Goal: Communication & Community: Ask a question

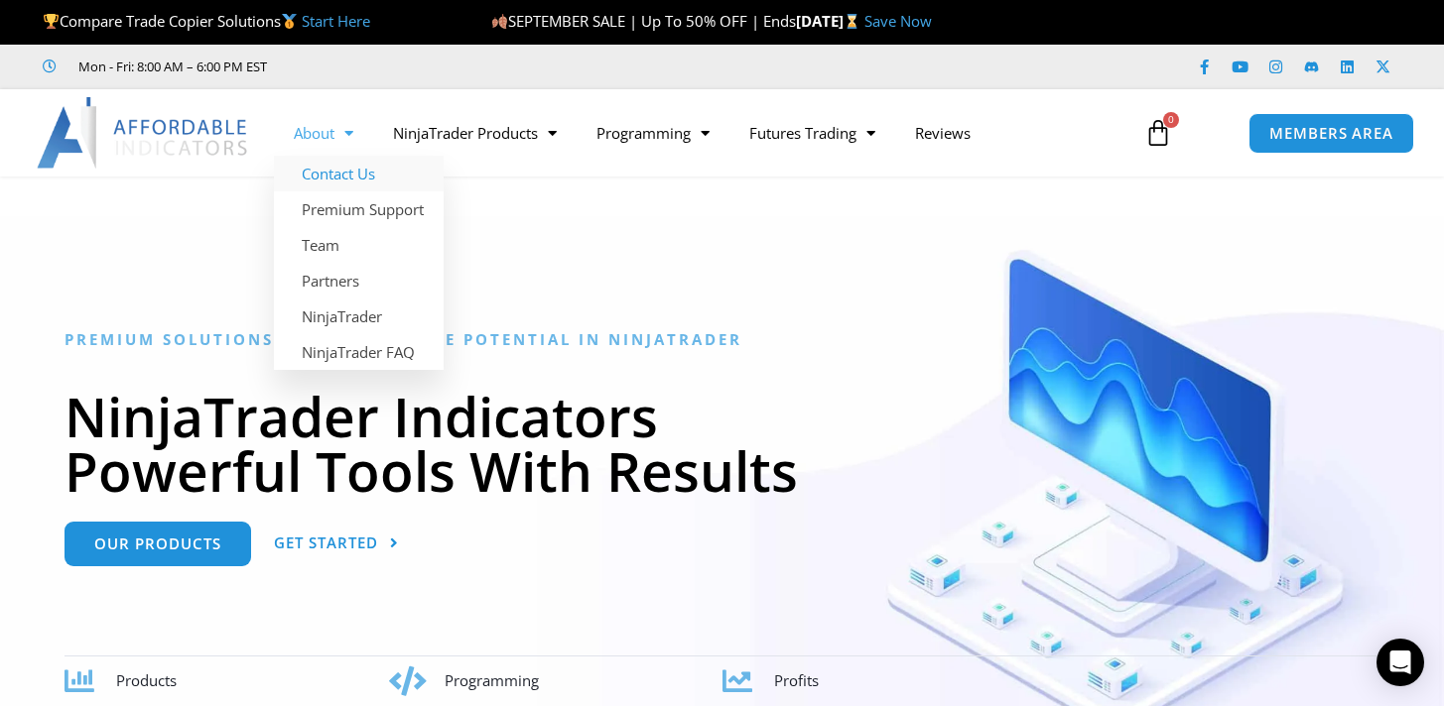
click at [338, 176] on link "Contact Us" at bounding box center [359, 174] width 170 height 36
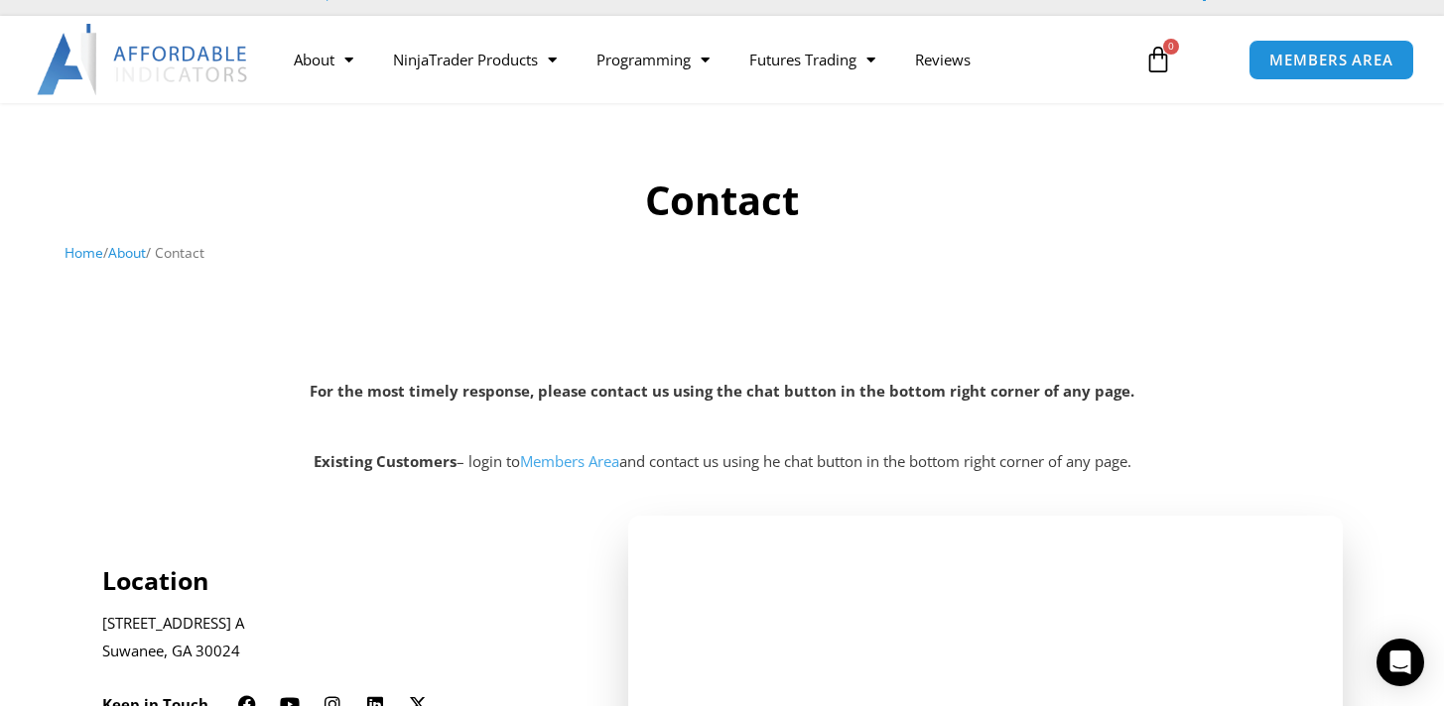
scroll to position [77, 0]
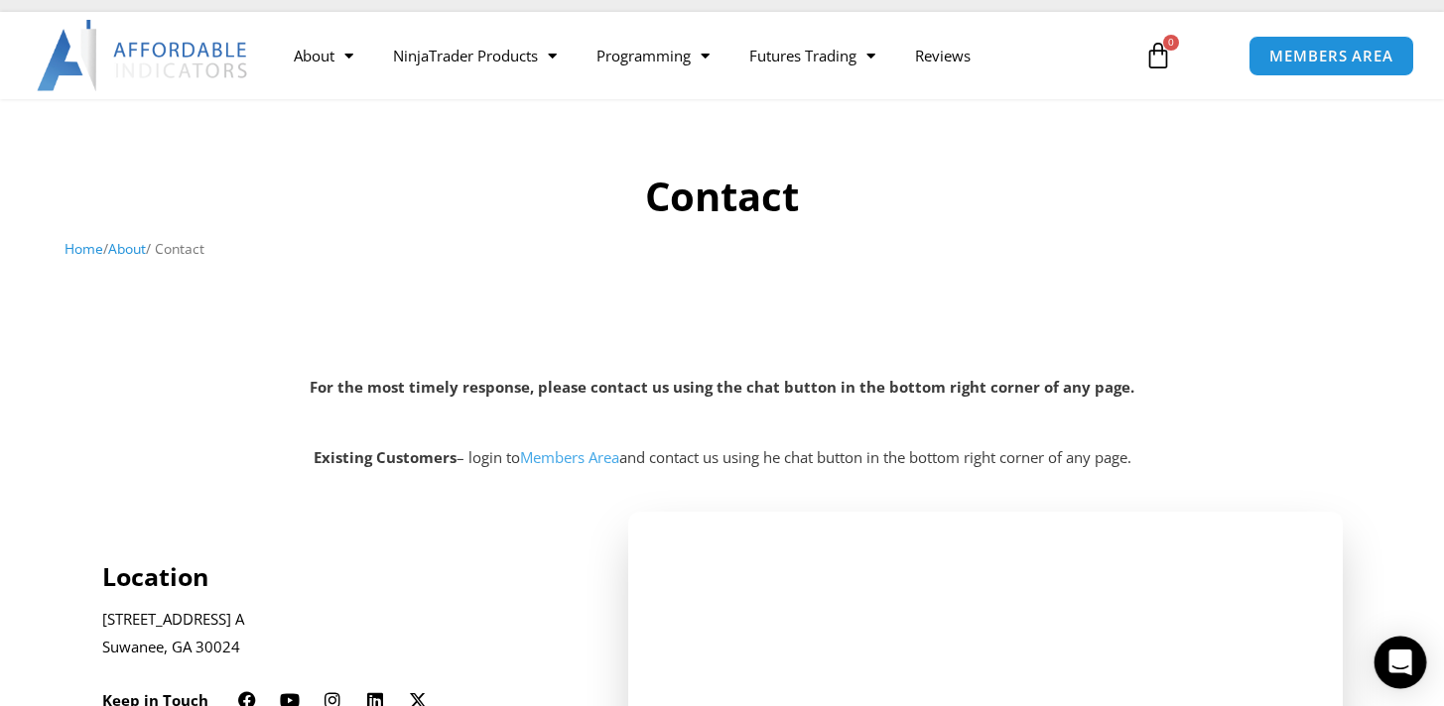
click at [1409, 666] on icon "Open Intercom Messenger" at bounding box center [1399, 663] width 23 height 26
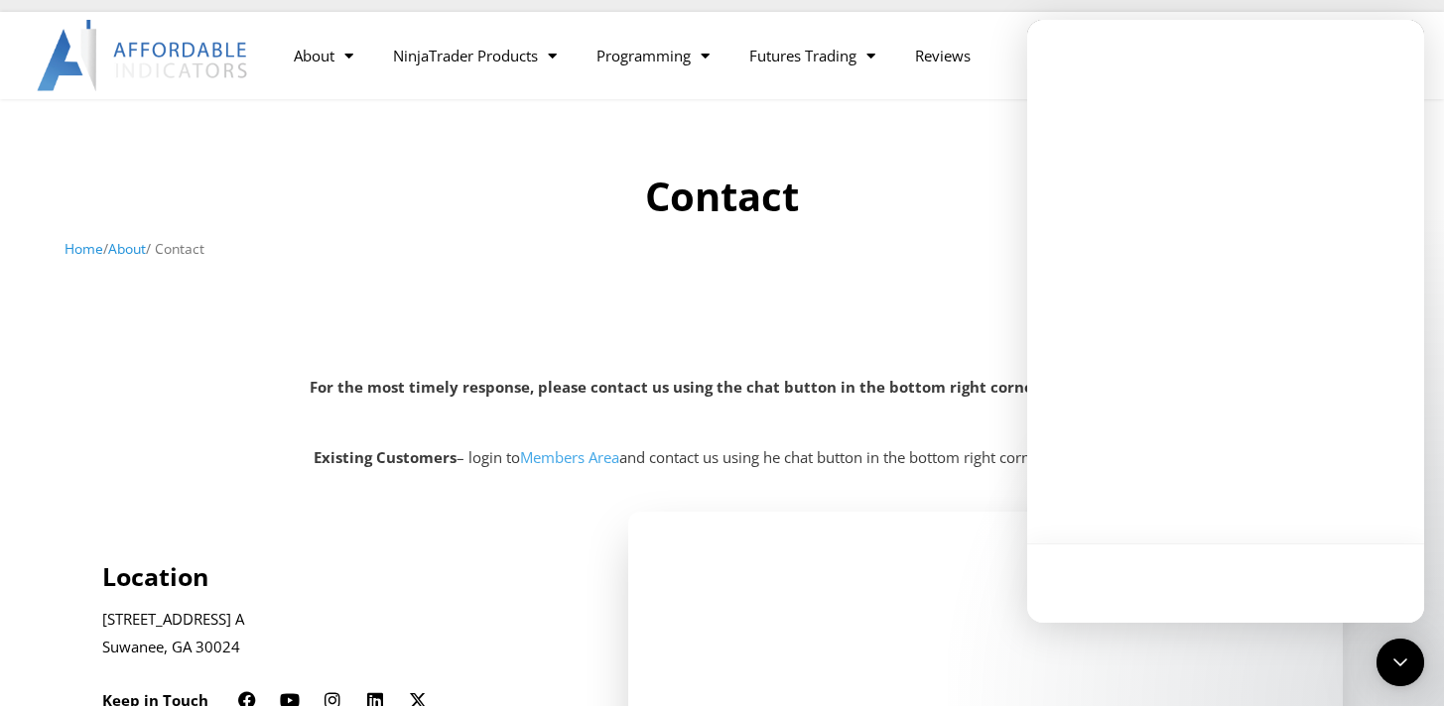
scroll to position [0, 0]
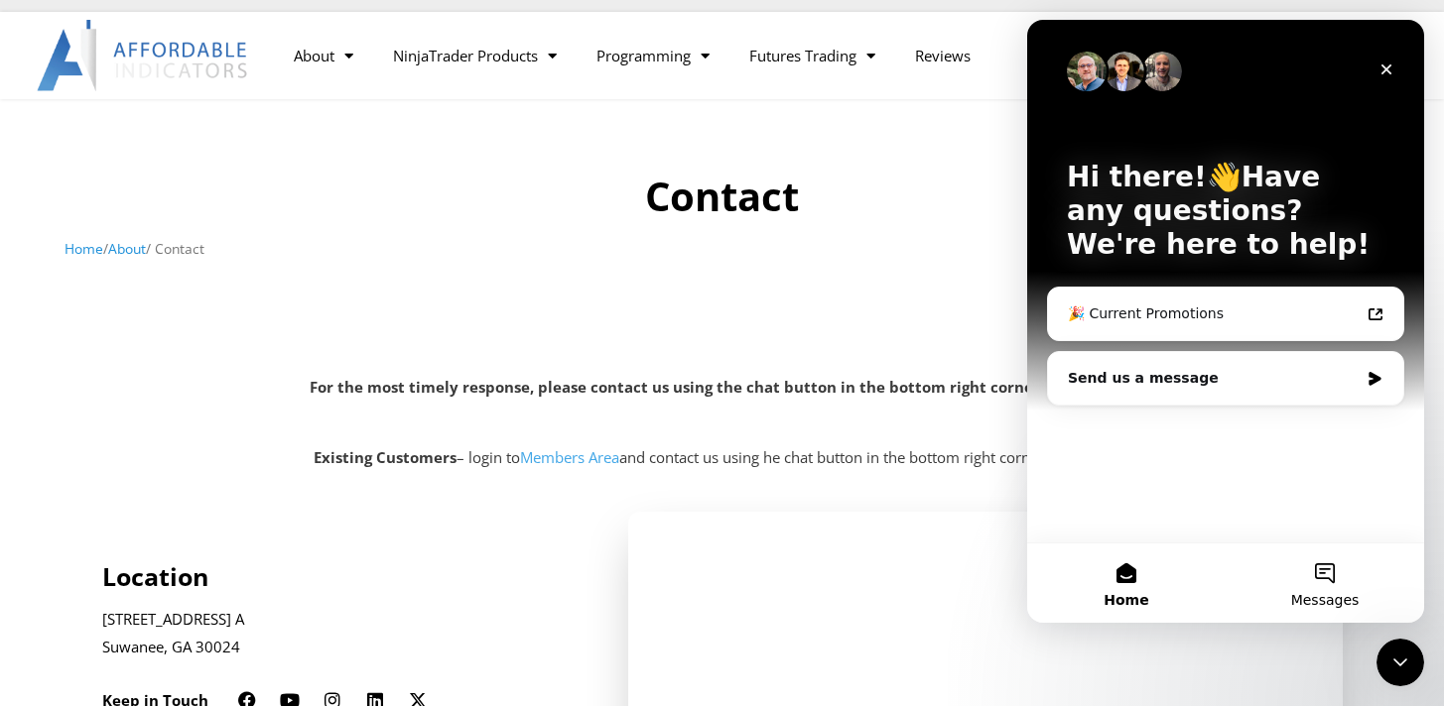
click at [1323, 590] on button "Messages" at bounding box center [1324, 583] width 198 height 79
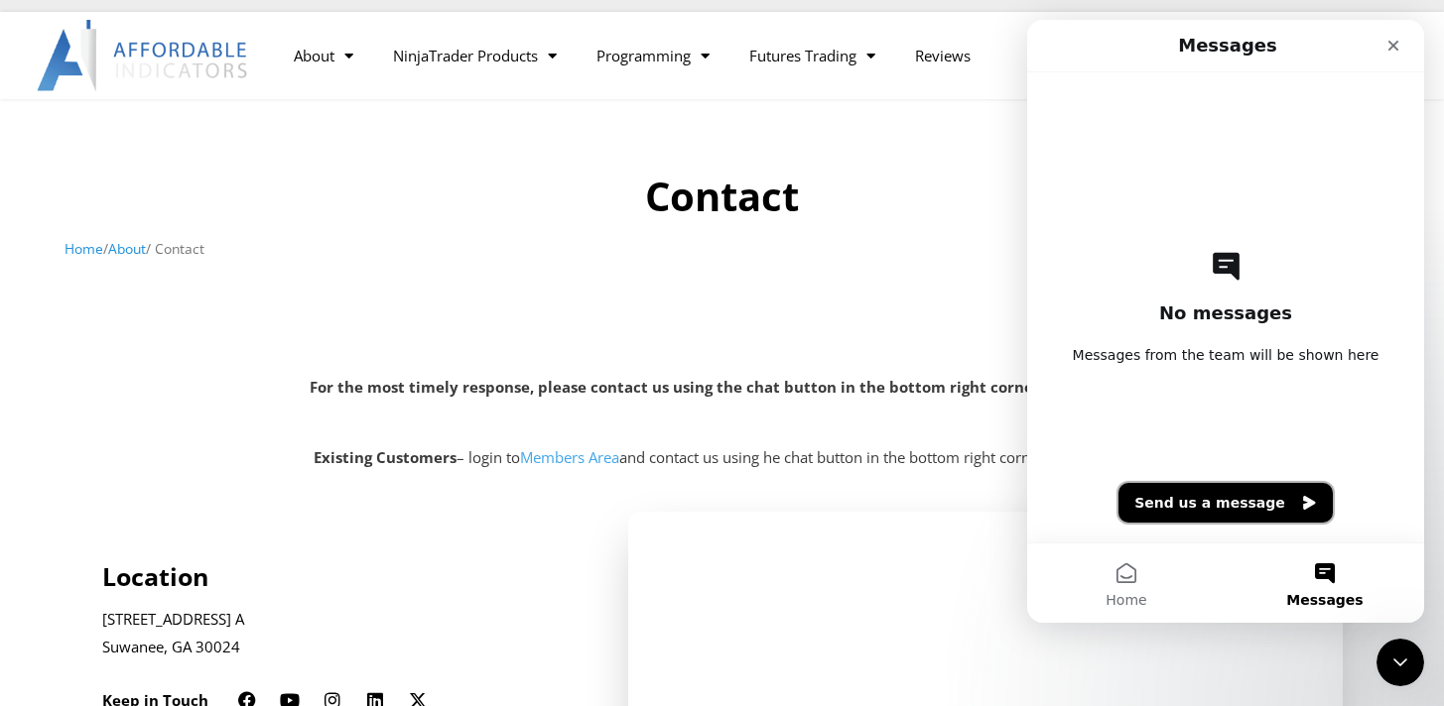
click at [1238, 507] on button "Send us a message" at bounding box center [1225, 503] width 214 height 40
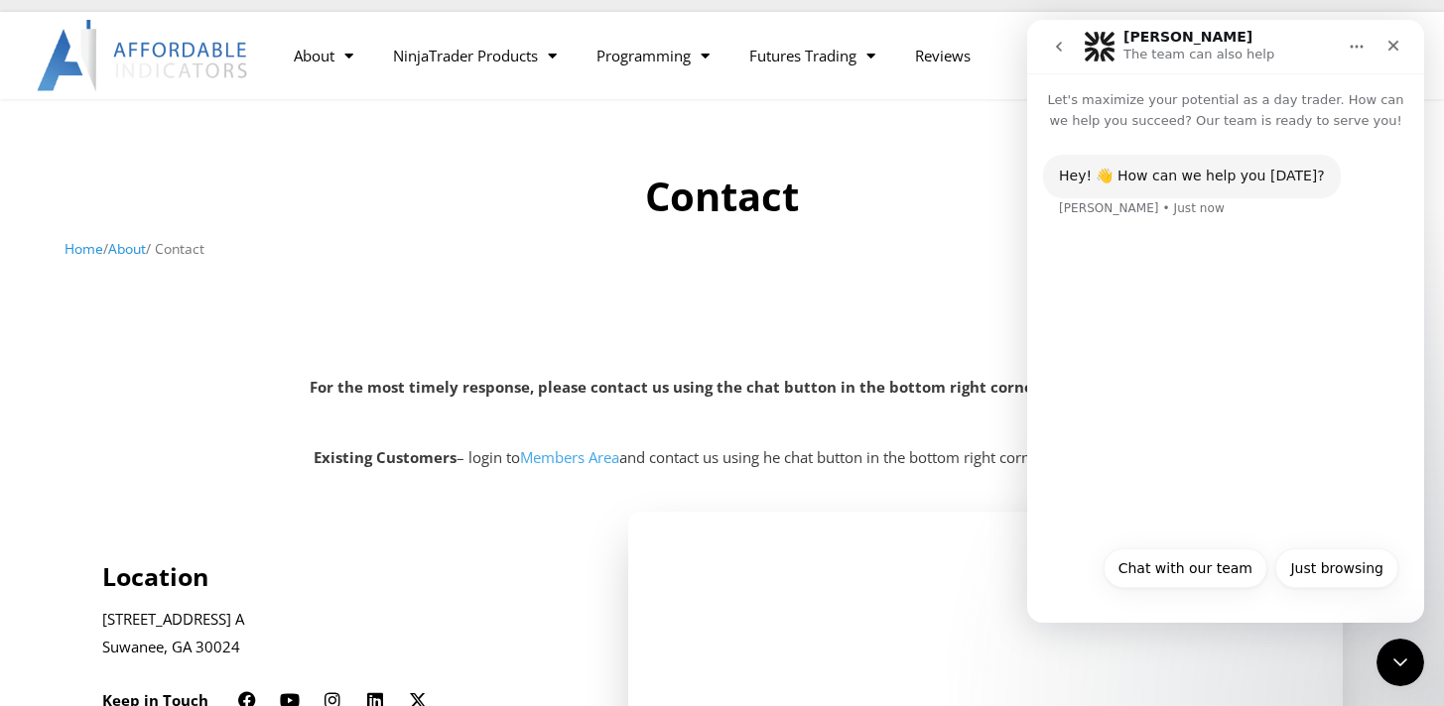
click at [1221, 383] on div "Hey! 👋 How can we help you [DATE]? [PERSON_NAME] • Just now" at bounding box center [1225, 333] width 397 height 405
click at [1217, 579] on button "Chat with our team" at bounding box center [1185, 569] width 164 height 40
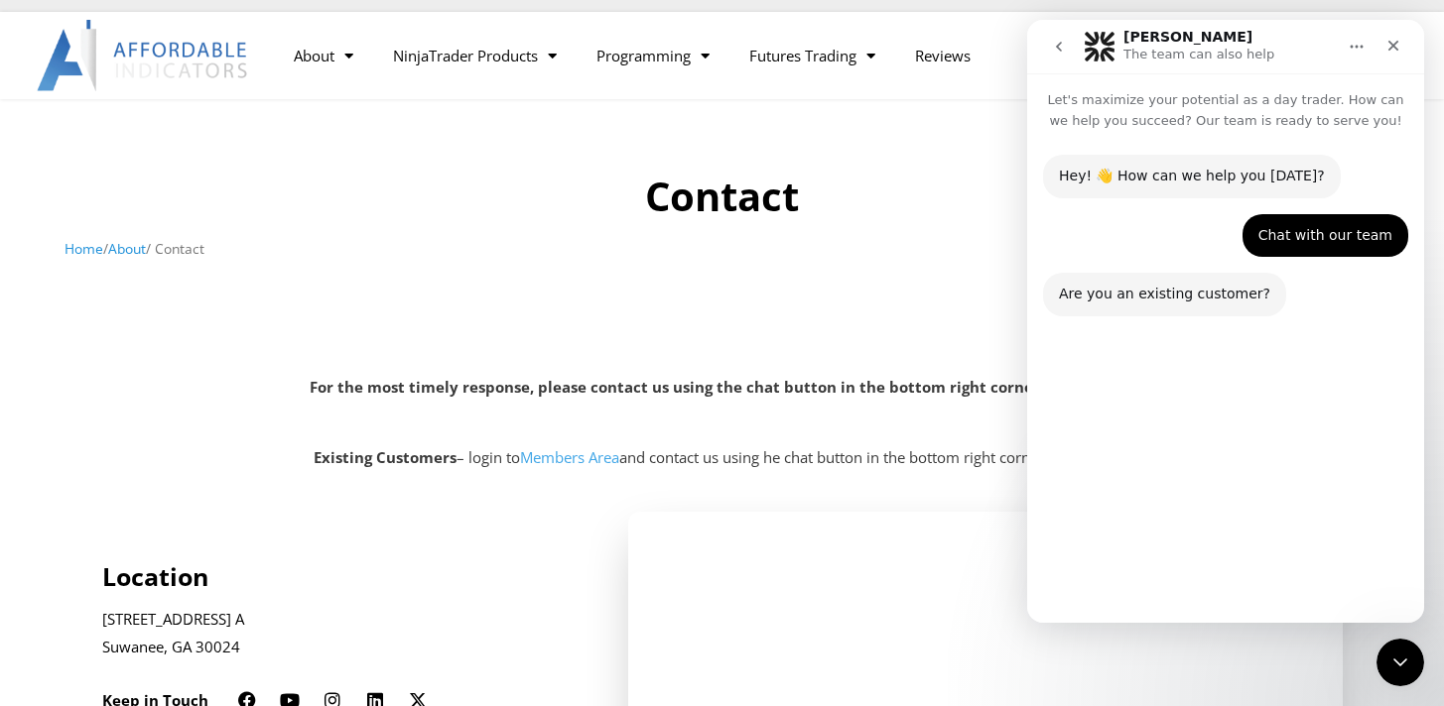
click at [1369, 578] on button "No" at bounding box center [1373, 569] width 49 height 40
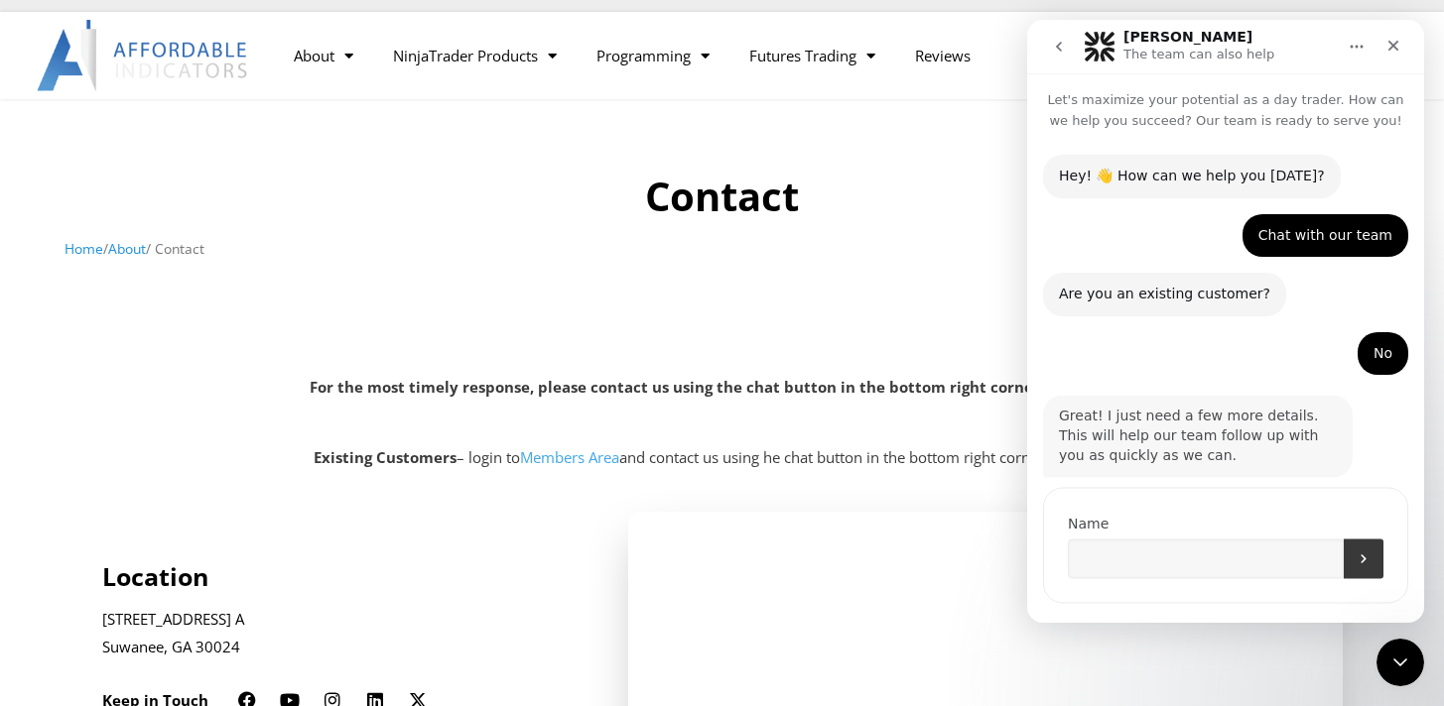
scroll to position [29, 0]
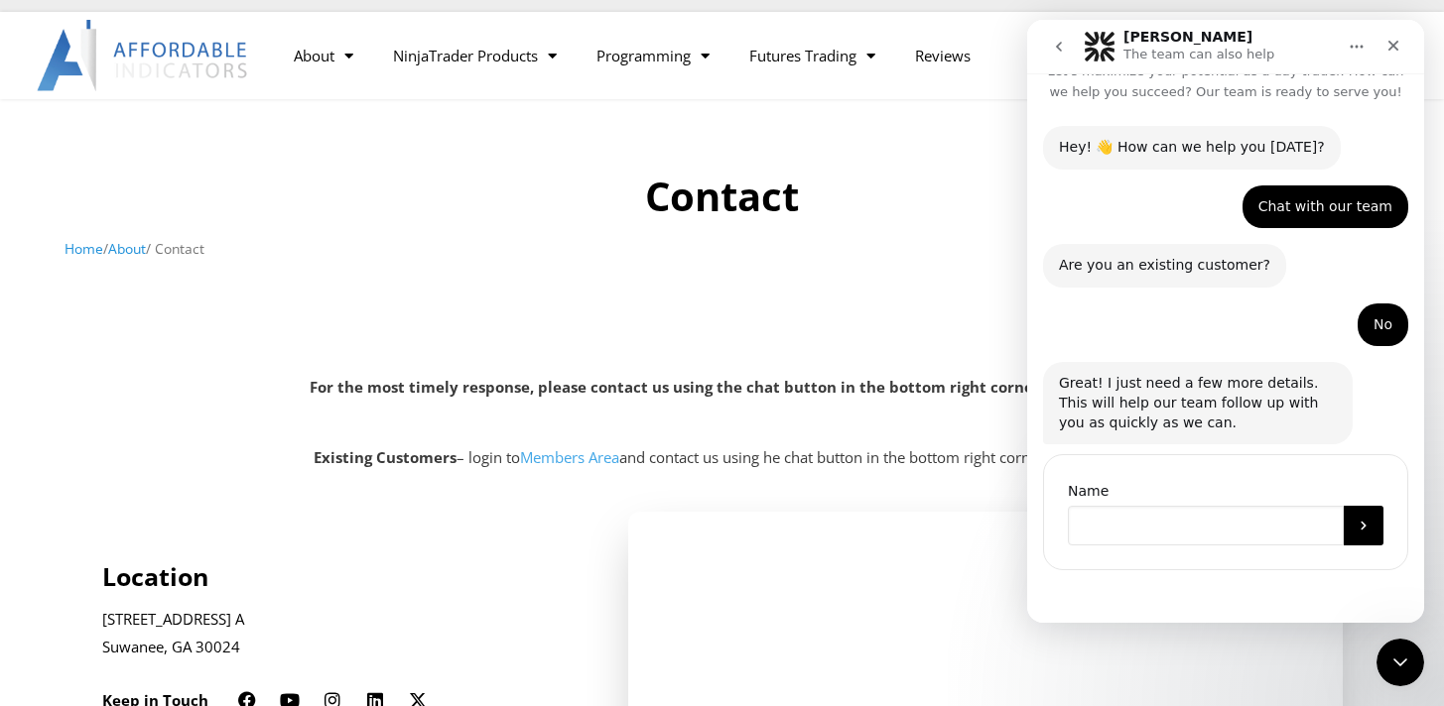
click at [1153, 535] on input "Name" at bounding box center [1206, 526] width 276 height 40
type input "***"
click at [1344, 523] on button "Submit" at bounding box center [1364, 526] width 40 height 40
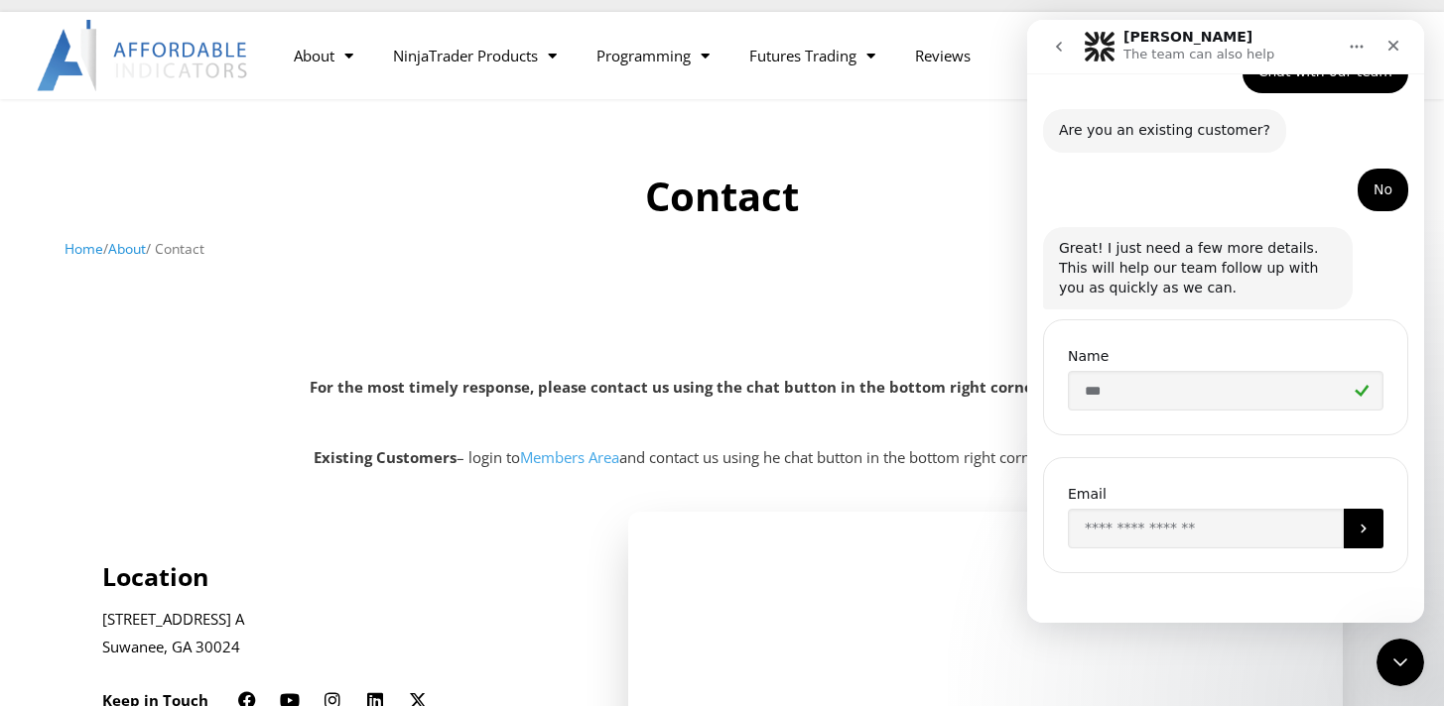
scroll to position [167, 0]
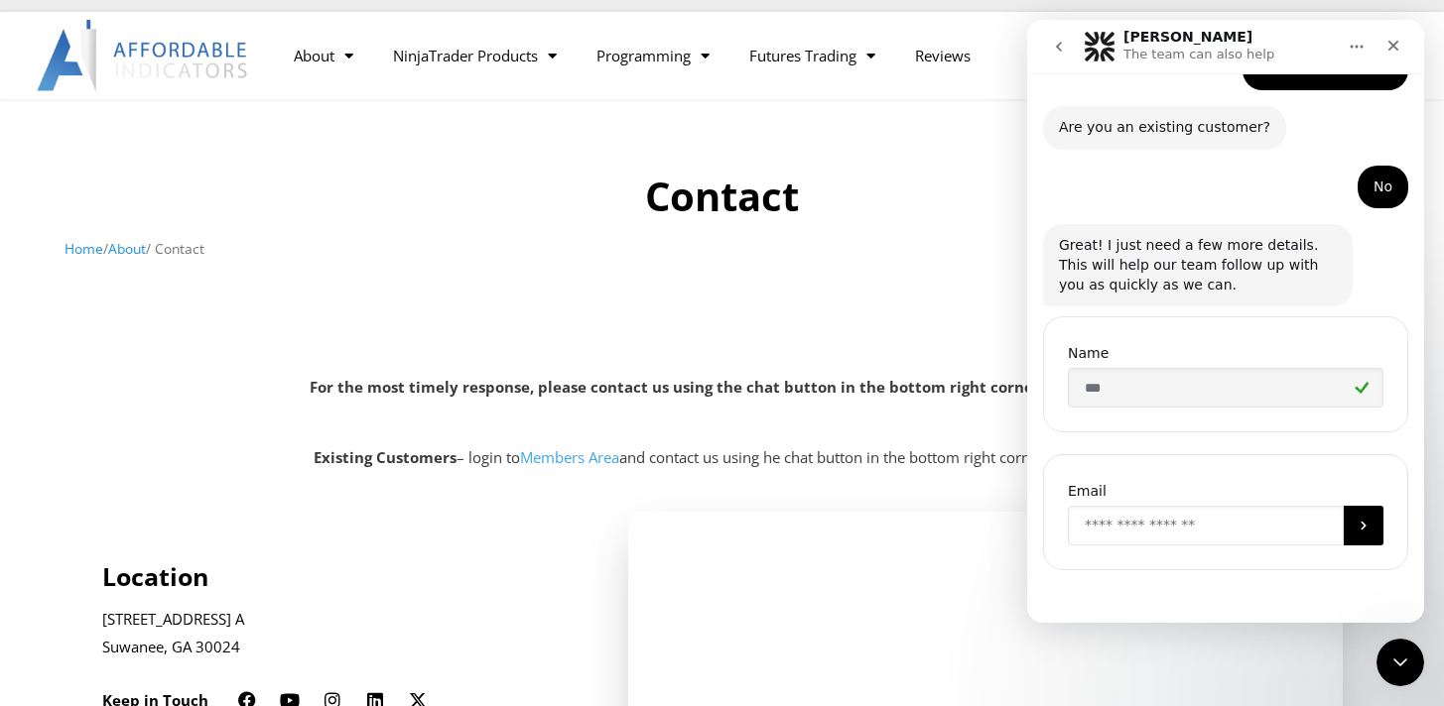
click at [1226, 509] on input "Enter your email" at bounding box center [1206, 526] width 276 height 40
type input "**********"
click at [1347, 536] on button "Submit" at bounding box center [1364, 526] width 40 height 40
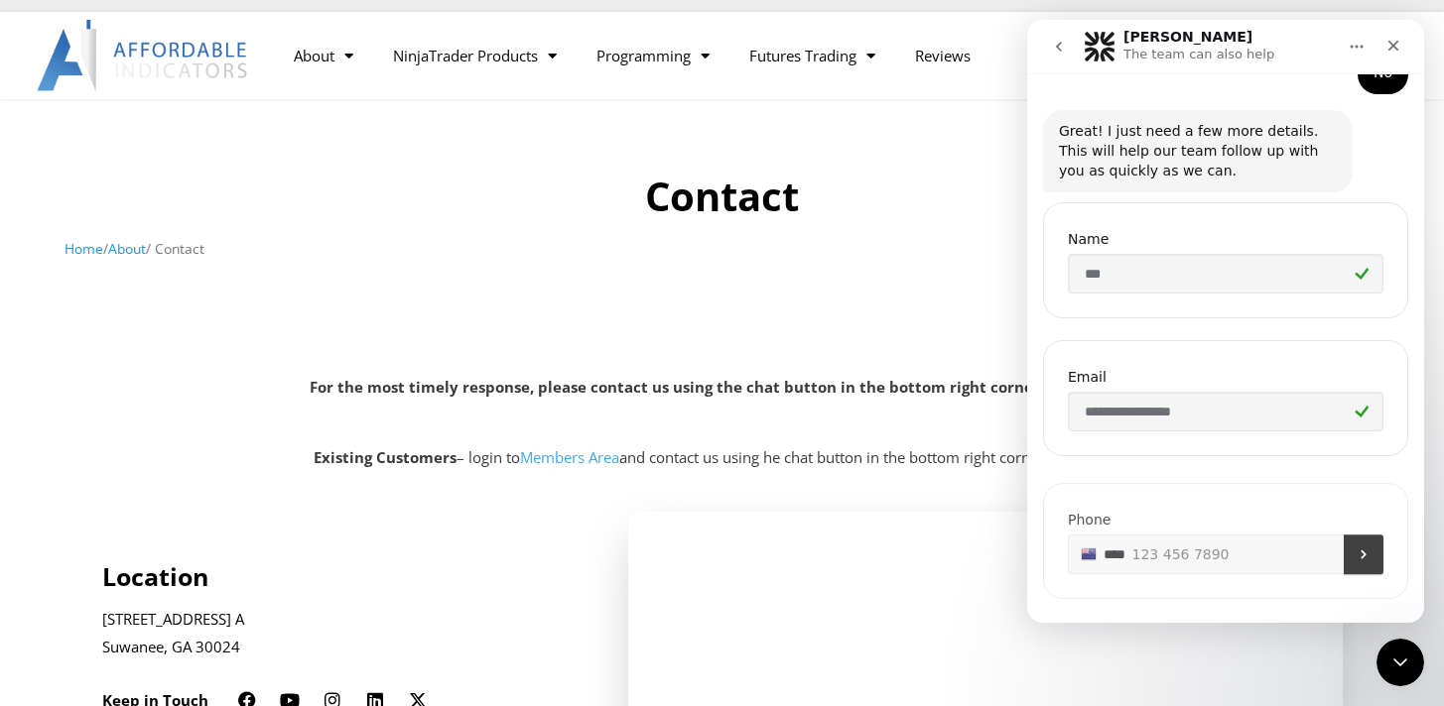
scroll to position [305, 0]
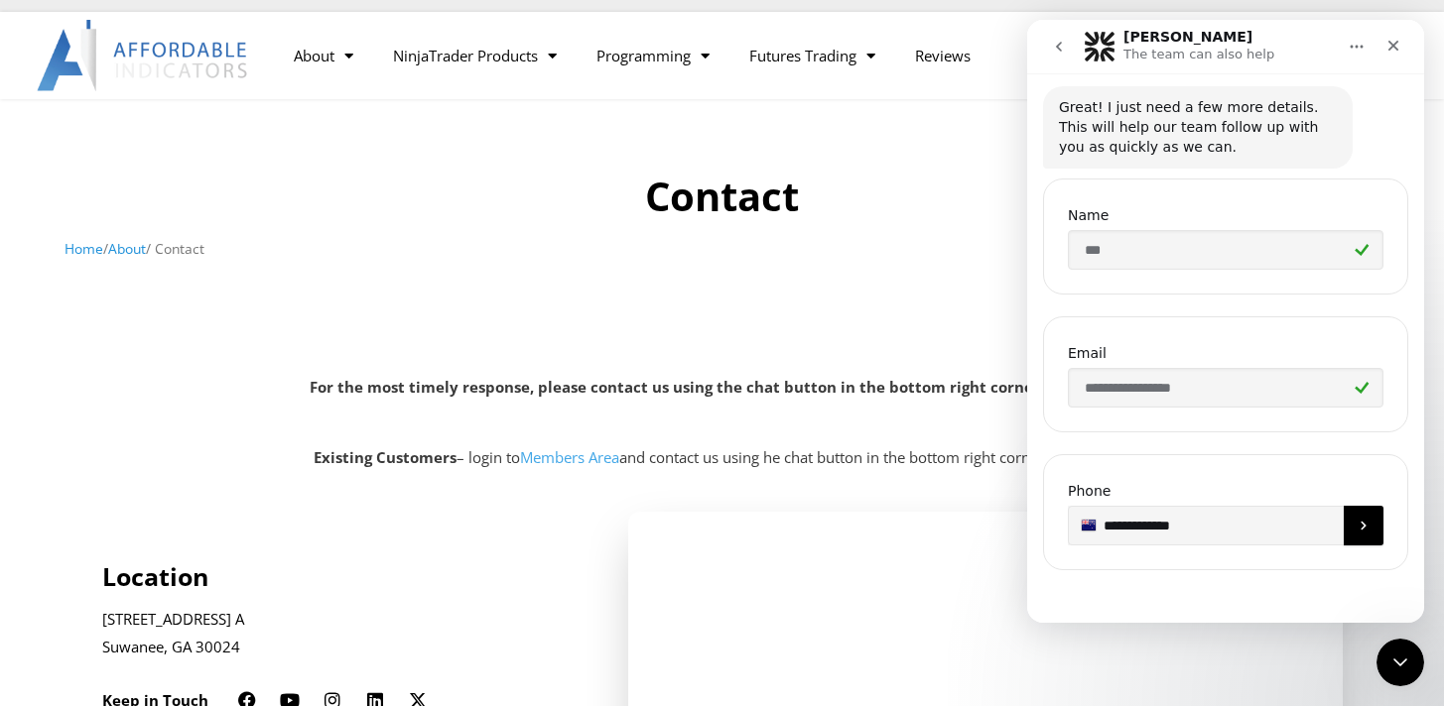
type input "**********"
click at [1355, 527] on icon "Submit" at bounding box center [1363, 526] width 16 height 16
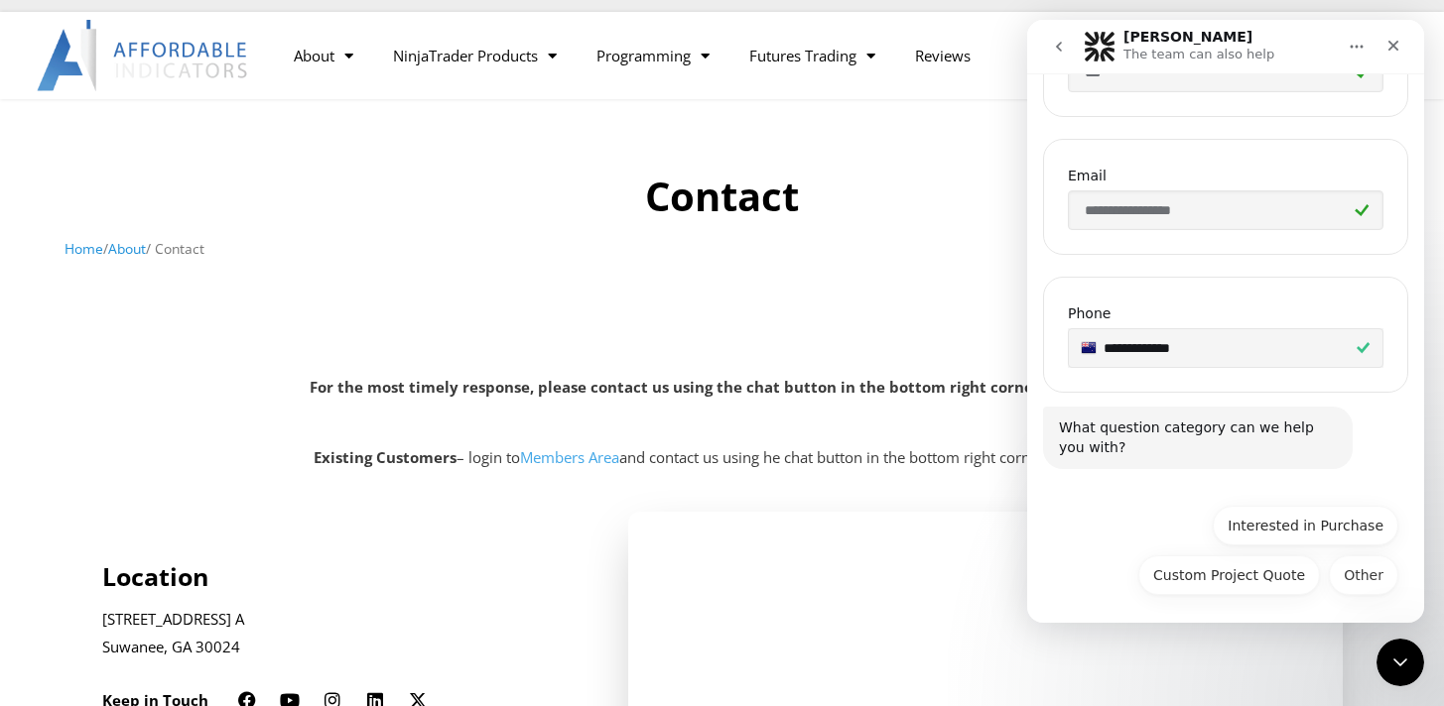
scroll to position [487, 0]
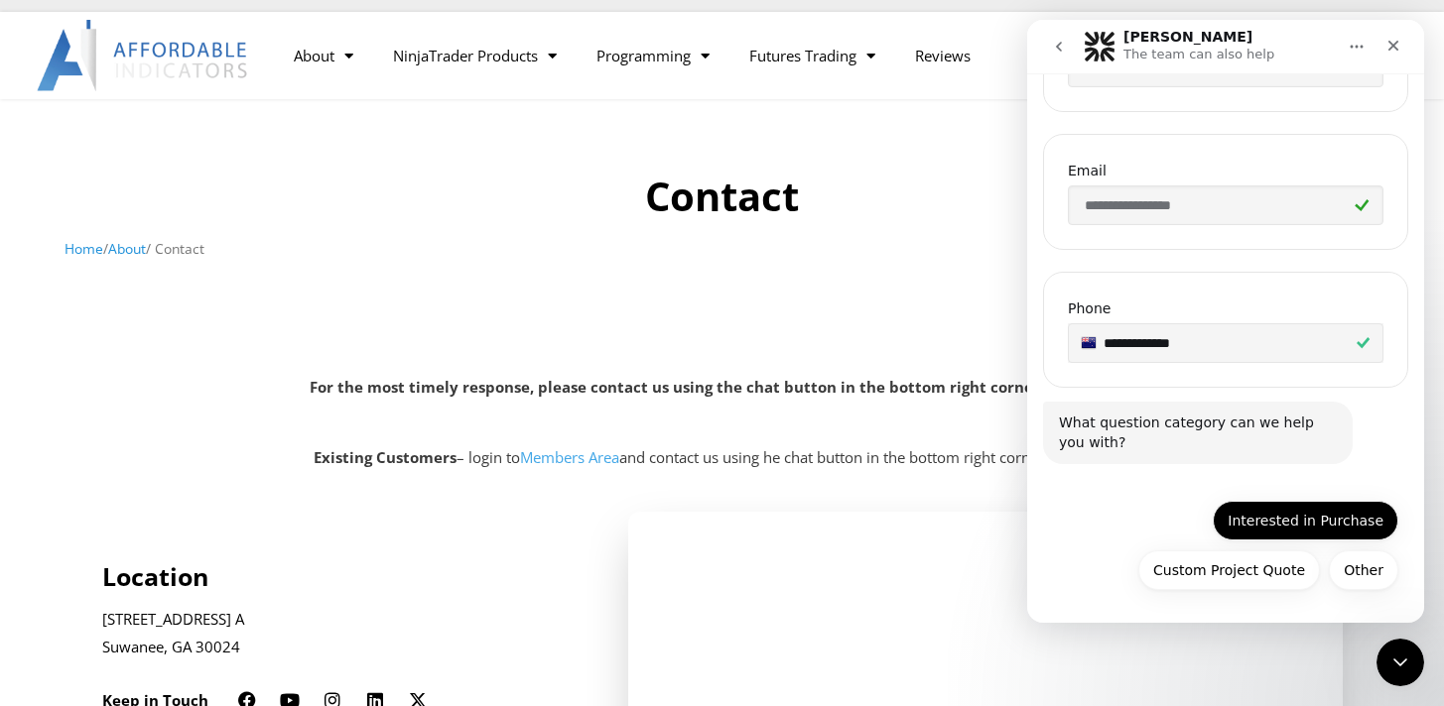
click at [1297, 516] on button "Interested in Purchase" at bounding box center [1306, 521] width 186 height 40
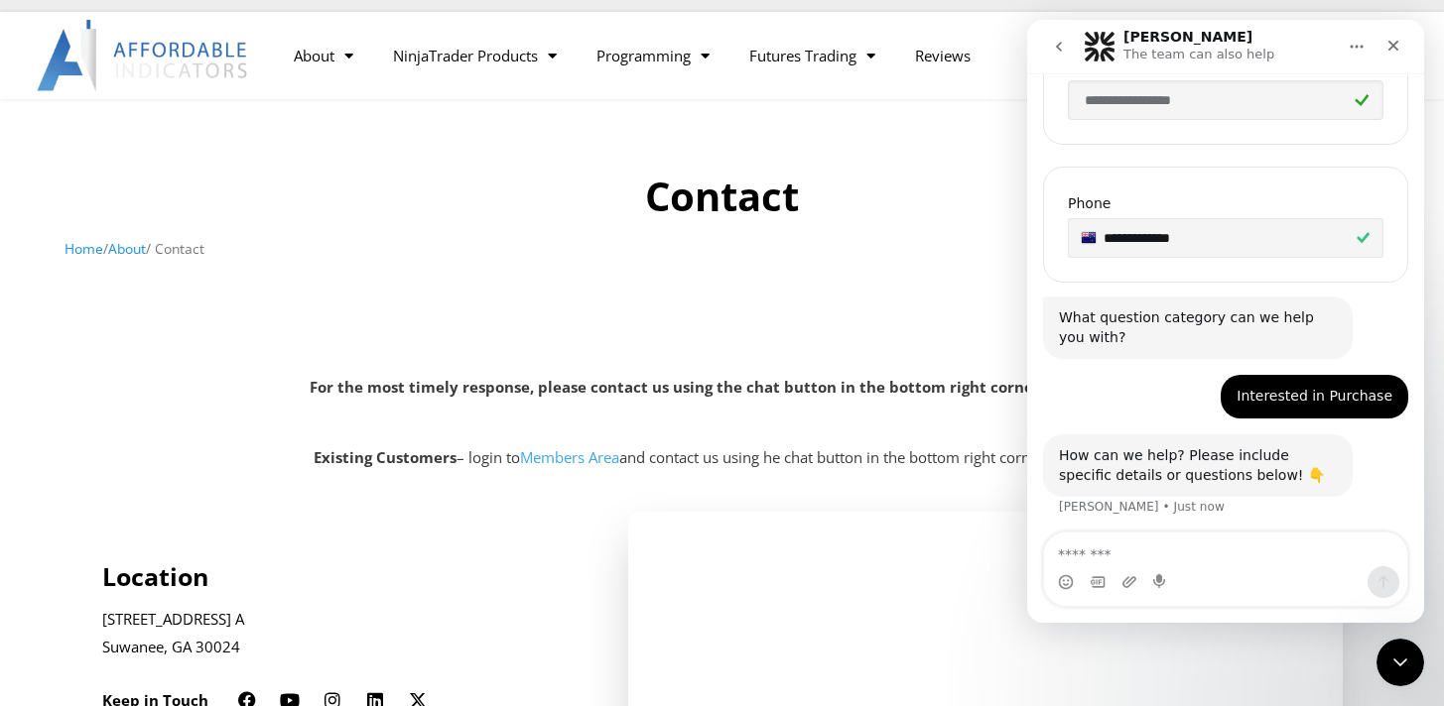
scroll to position [598, 0]
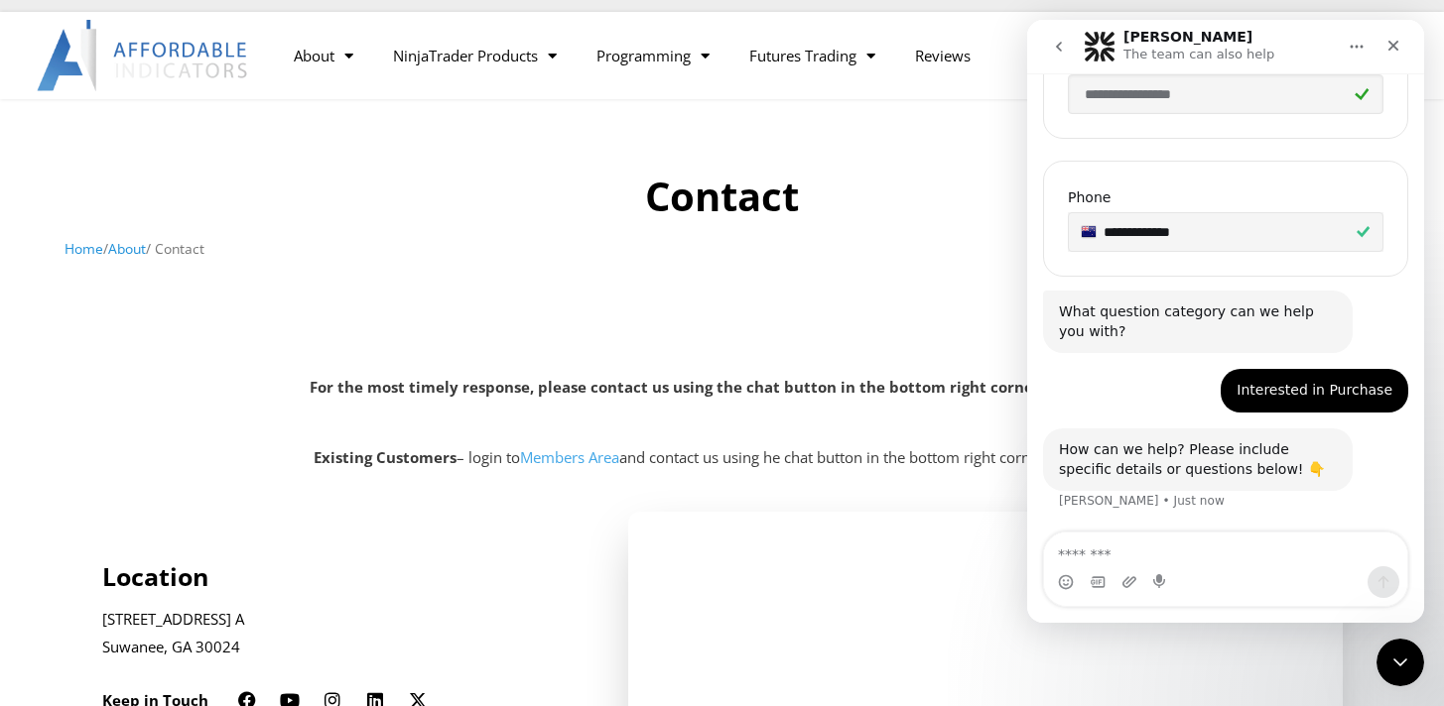
click at [1156, 540] on textarea "Message…" at bounding box center [1225, 550] width 363 height 34
click at [1143, 550] on textarea "Message…" at bounding box center [1225, 550] width 363 height 34
click at [1120, 552] on textarea "Message…" at bounding box center [1225, 550] width 363 height 34
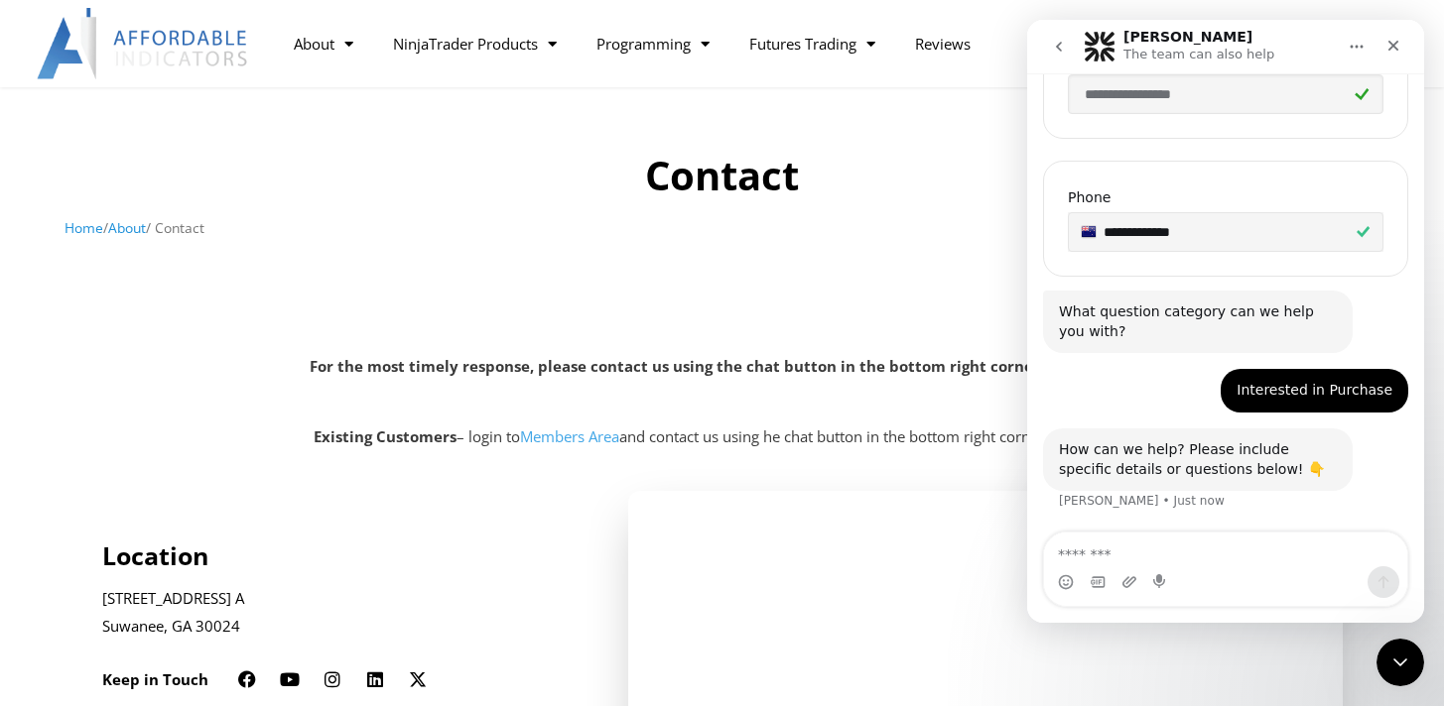
click at [1112, 552] on textarea "Message…" at bounding box center [1225, 550] width 363 height 34
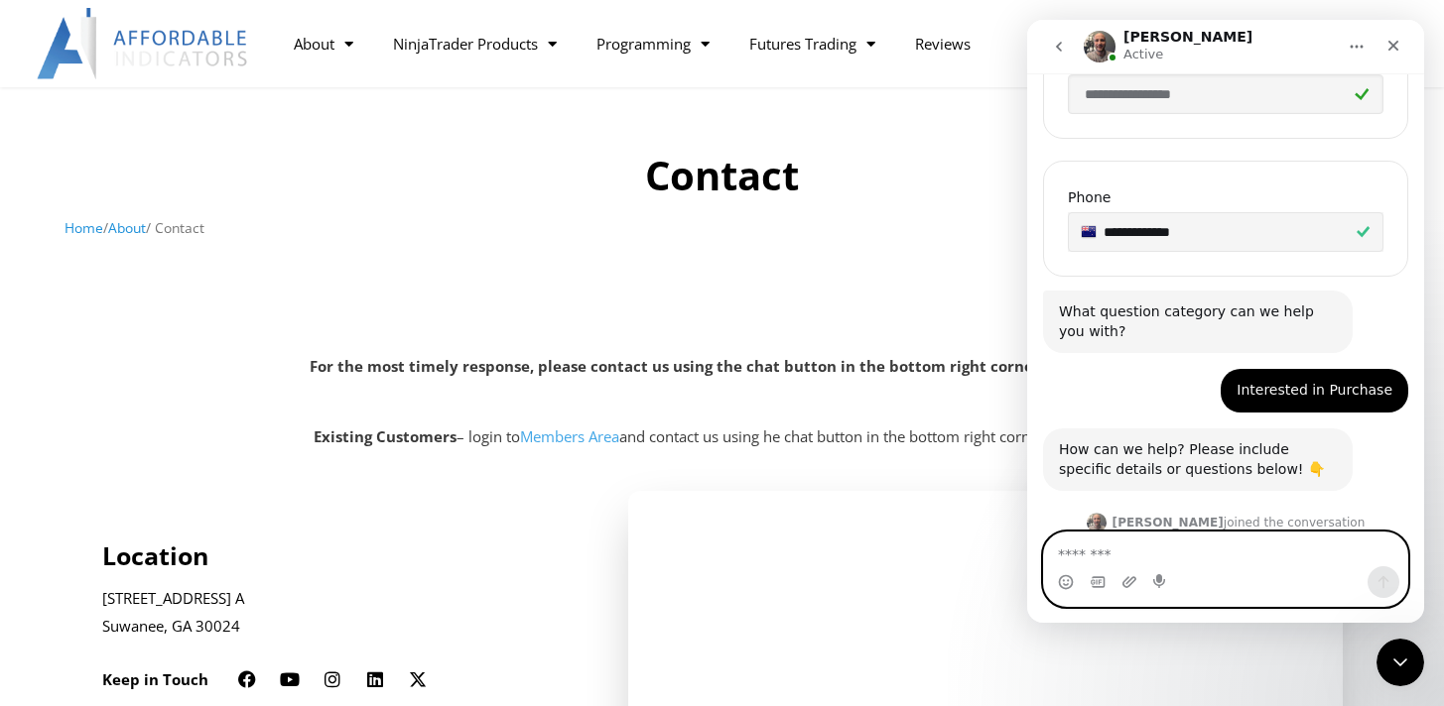
scroll to position [703, 0]
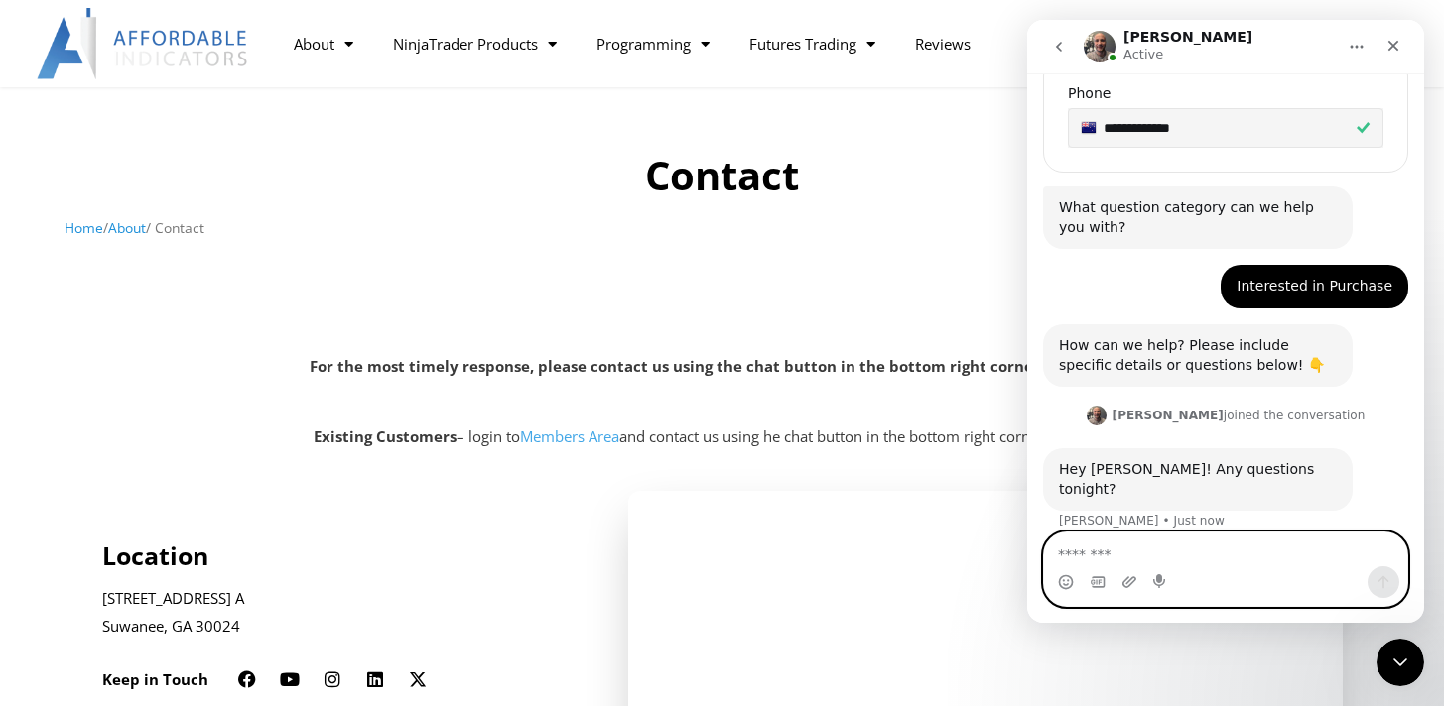
click at [1135, 546] on textarea "Message…" at bounding box center [1225, 550] width 363 height 34
paste textarea "**********"
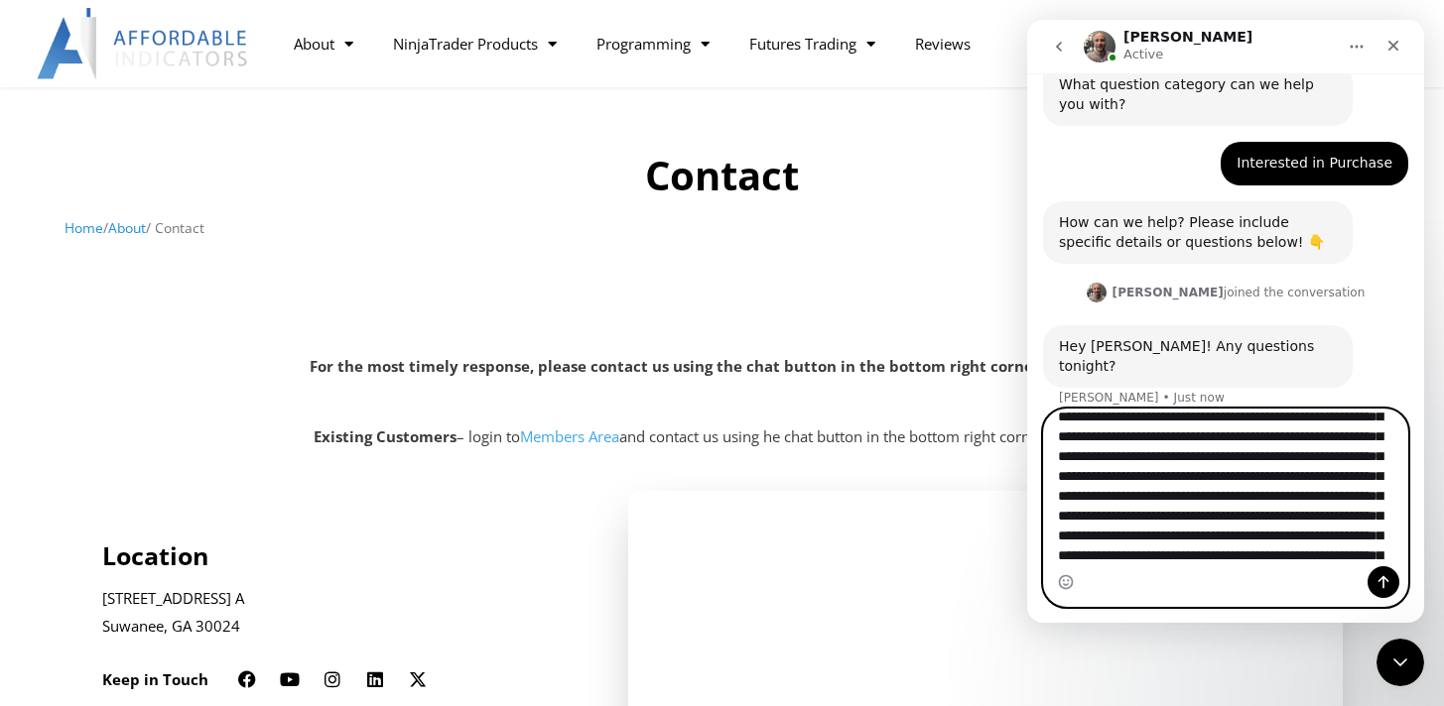
scroll to position [0, 0]
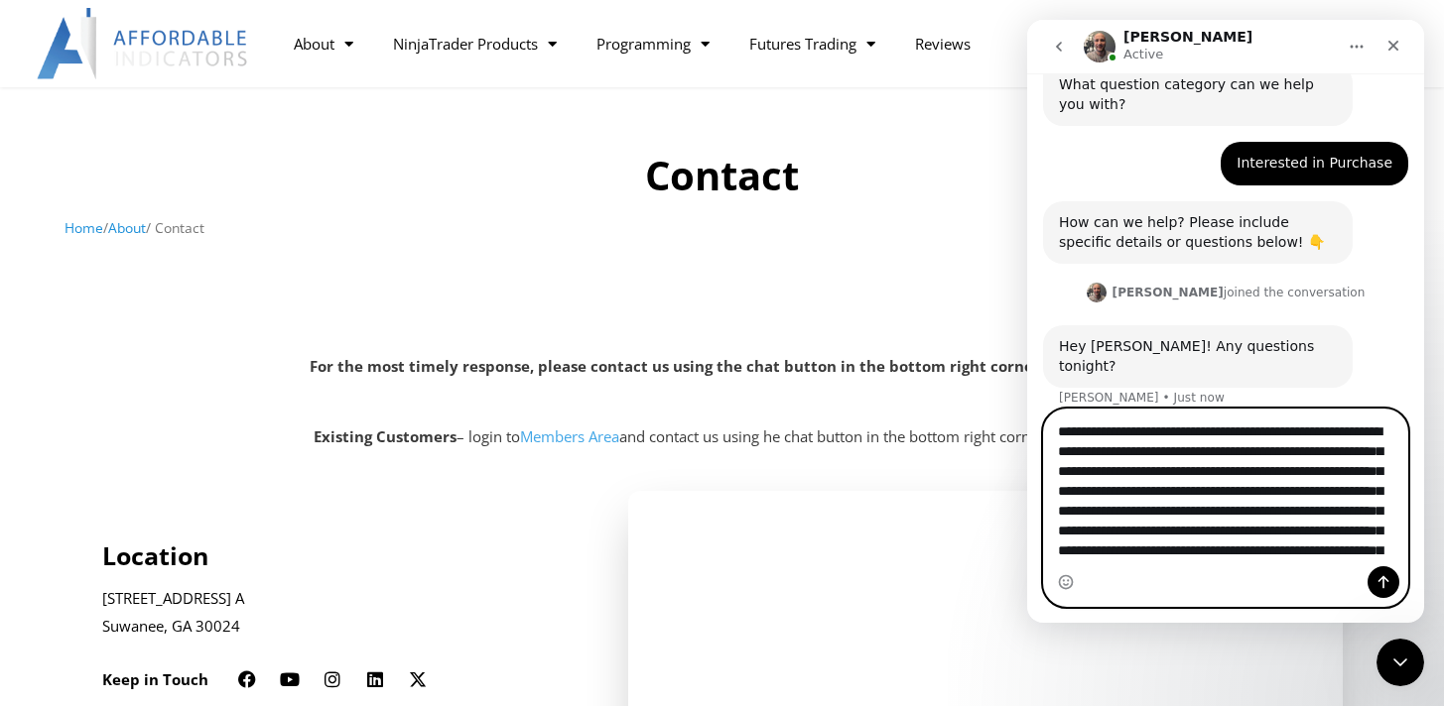
click at [1072, 431] on textarea "**********" at bounding box center [1225, 488] width 363 height 157
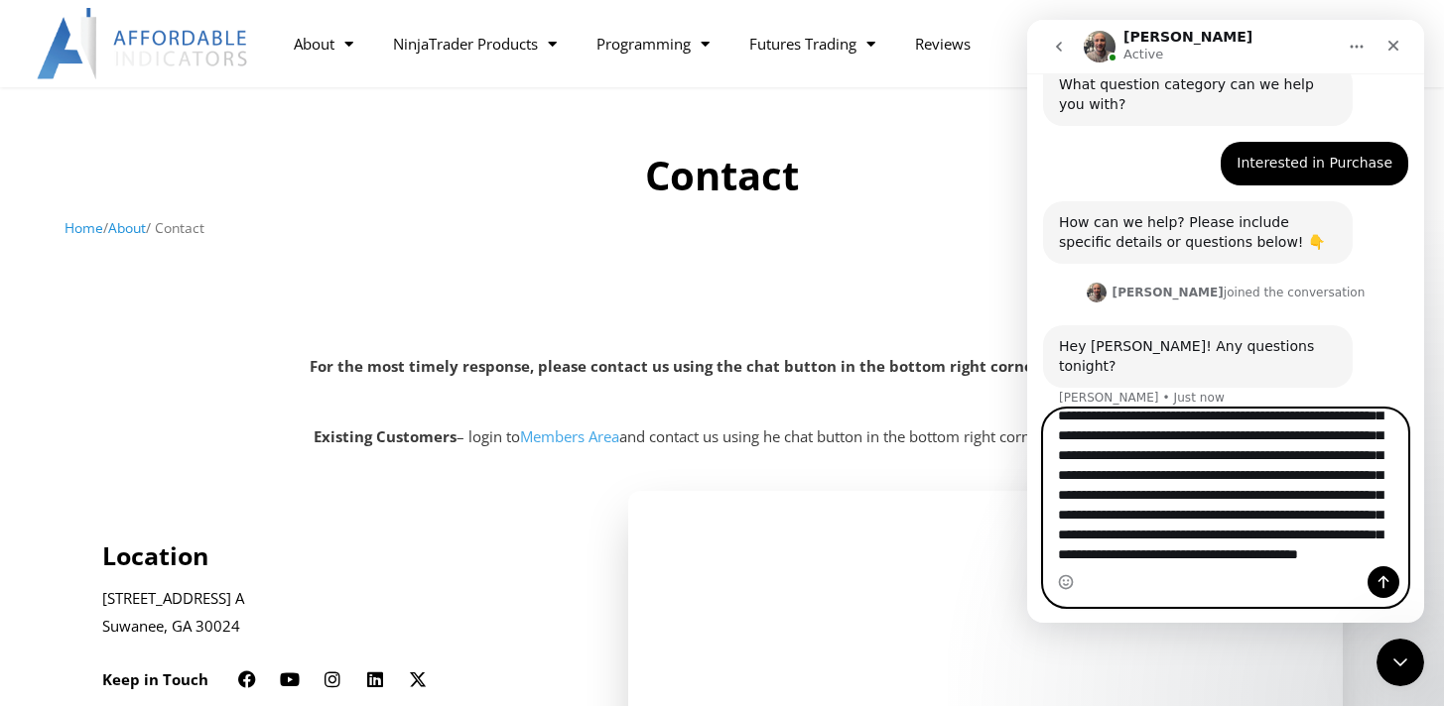
click at [1349, 559] on textarea "**********" at bounding box center [1225, 488] width 363 height 157
type textarea "**********"
click at [1387, 586] on icon "Send a message…" at bounding box center [1383, 583] width 16 height 16
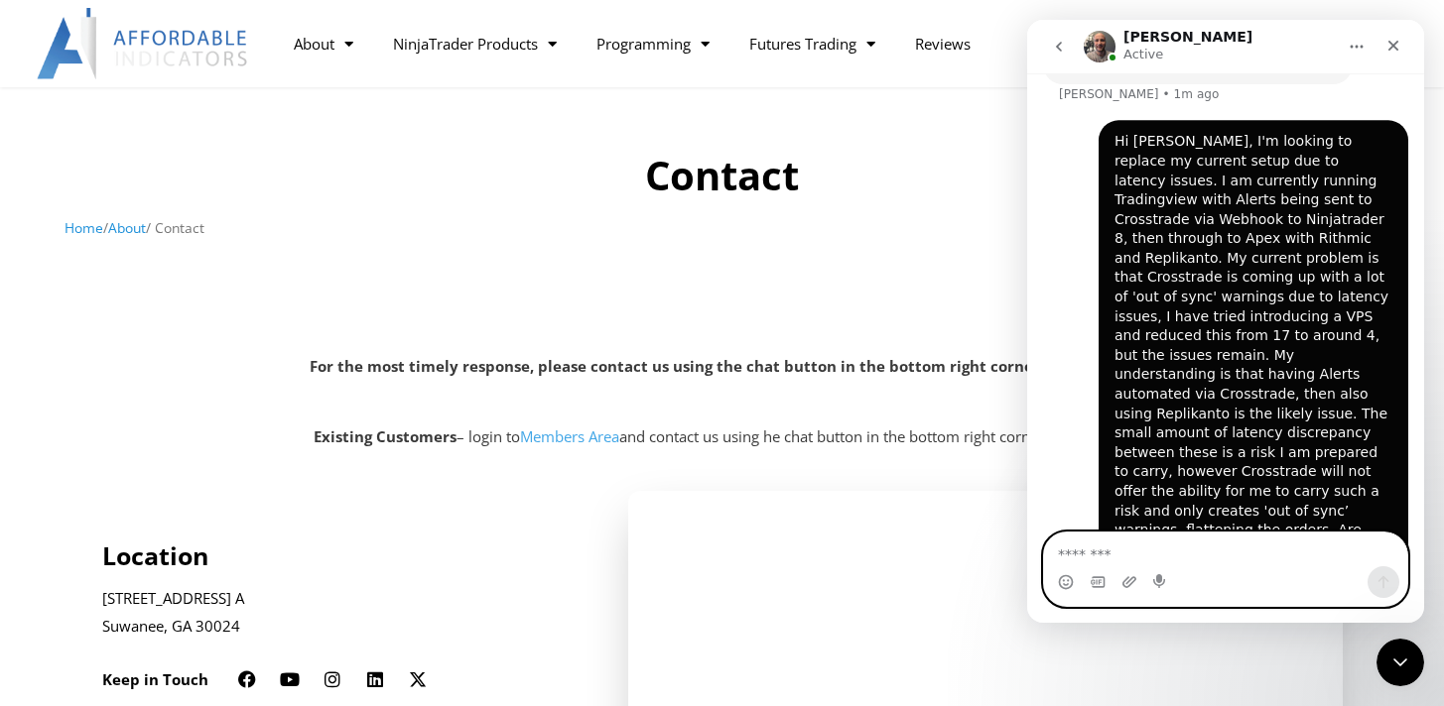
scroll to position [1131, 0]
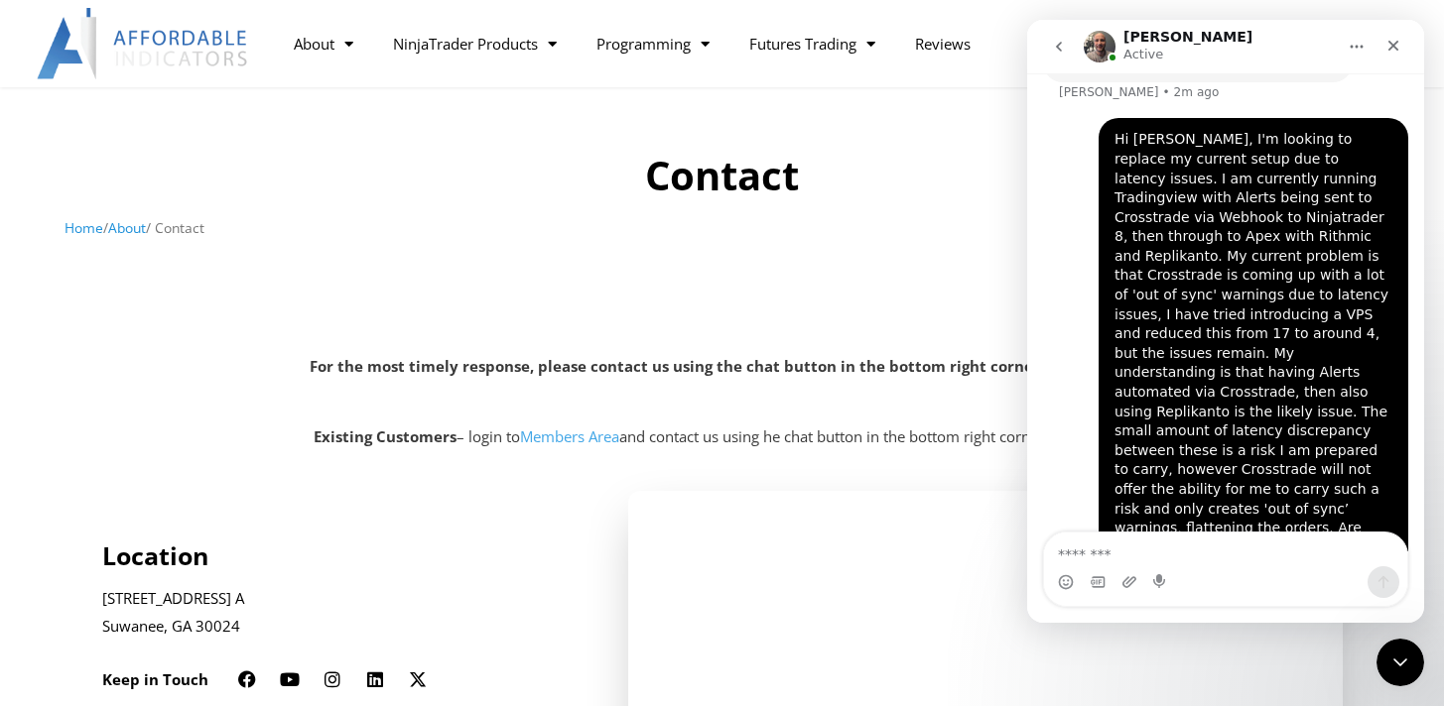
click at [1173, 281] on div "Hi [PERSON_NAME], I'm looking to replace my current setup due to latency issues…" at bounding box center [1253, 354] width 278 height 448
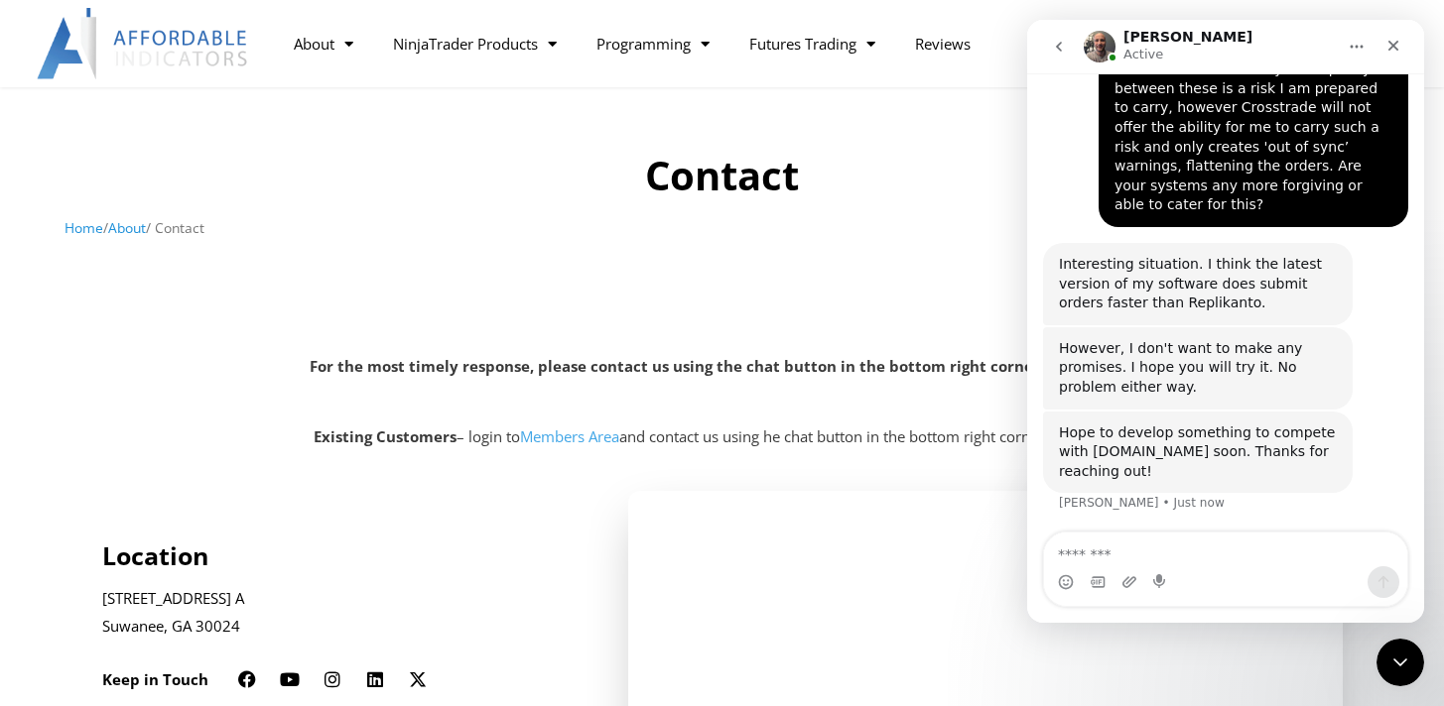
scroll to position [1474, 0]
click at [1153, 254] on div "Interesting situation. I think the latest version of my software does submit or…" at bounding box center [1198, 283] width 278 height 59
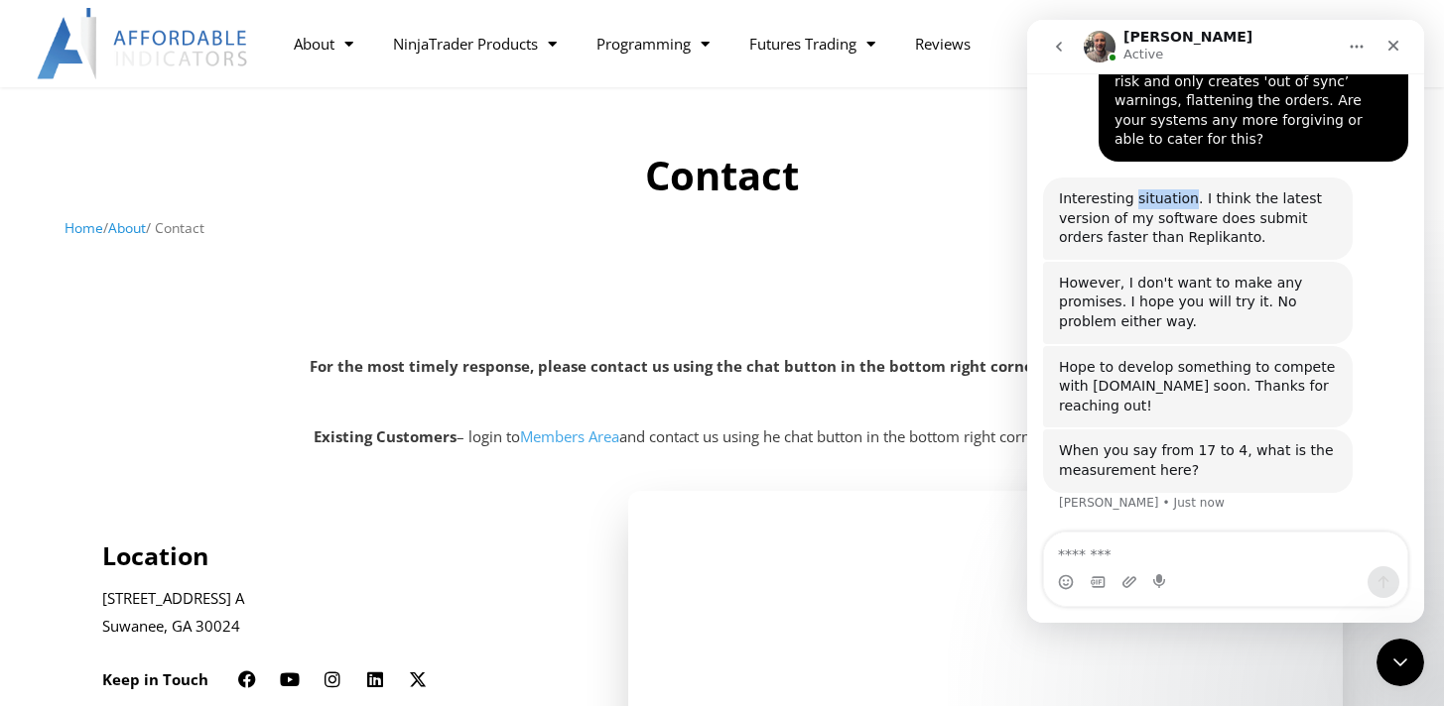
scroll to position [1463, 0]
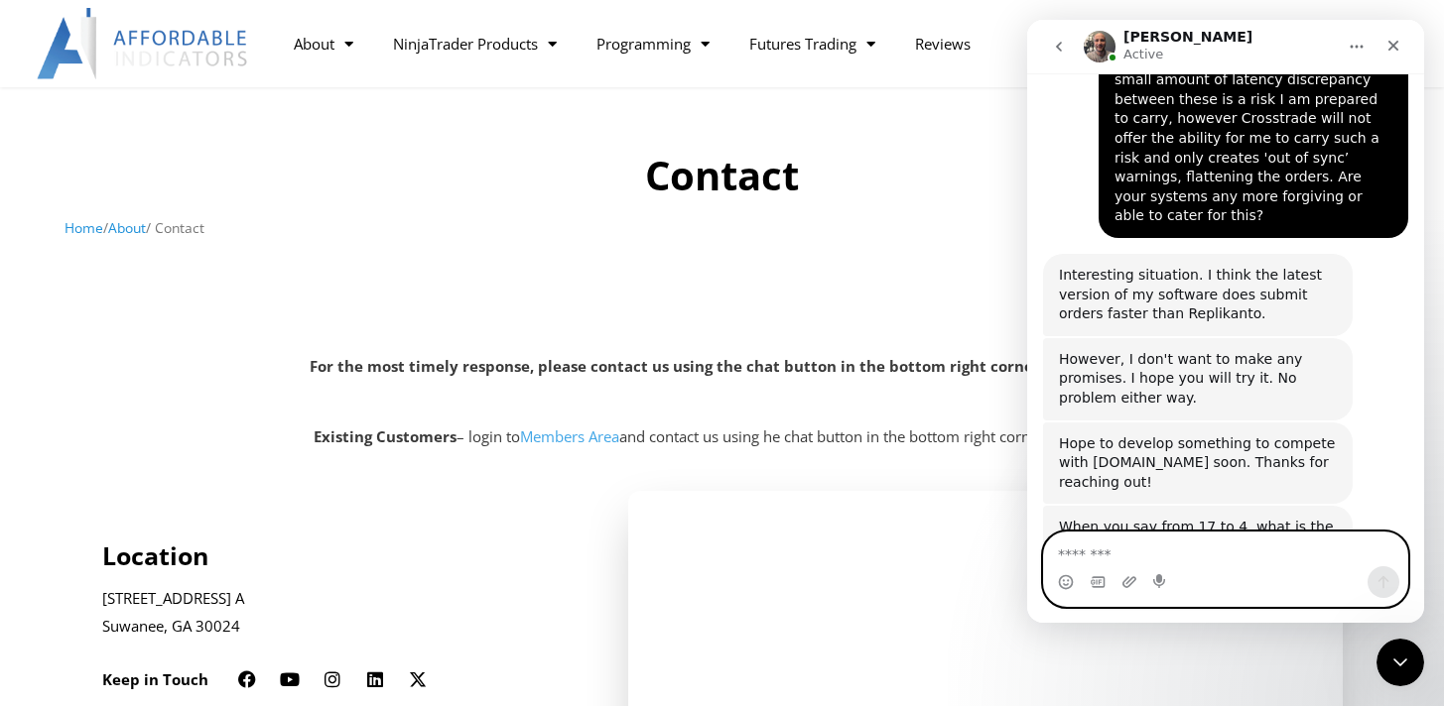
click at [1131, 549] on textarea "Message…" at bounding box center [1225, 550] width 363 height 34
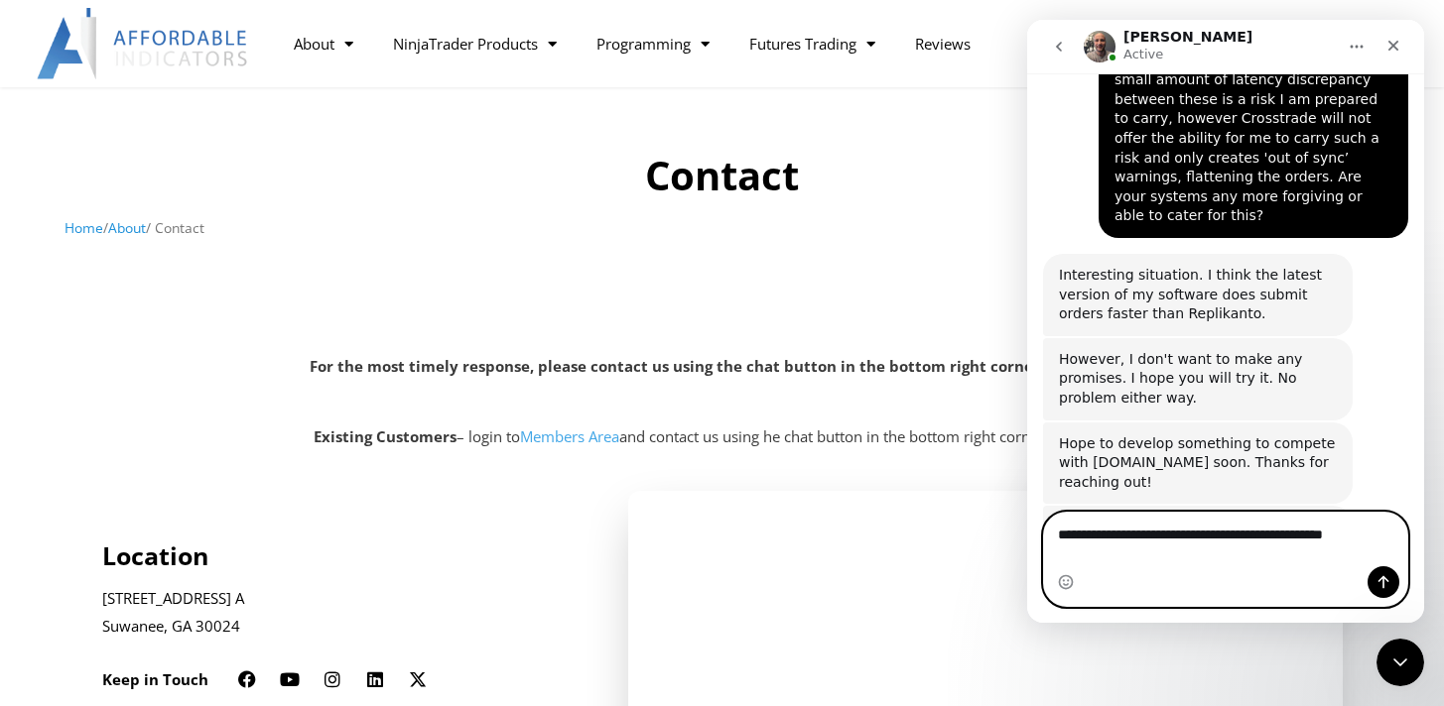
scroll to position [1482, 0]
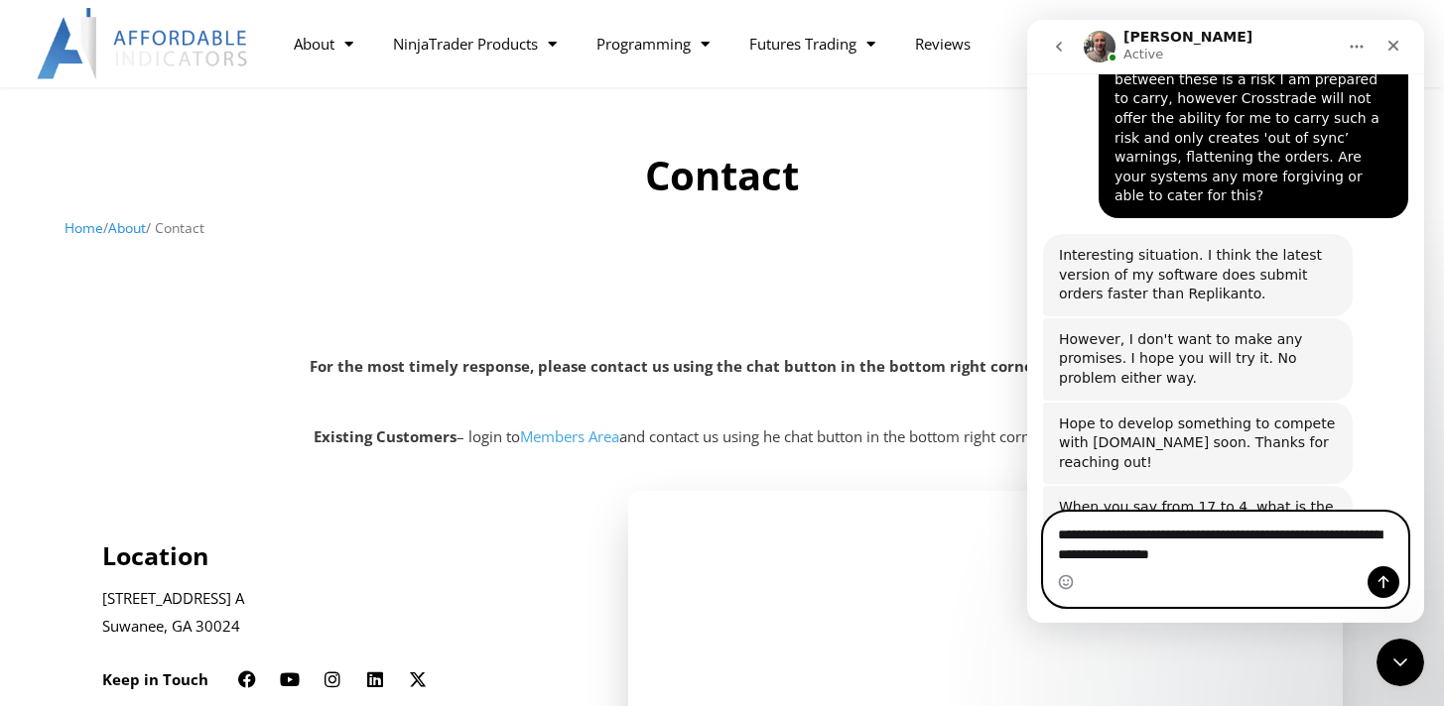
click at [1064, 532] on textarea "**********" at bounding box center [1225, 540] width 363 height 54
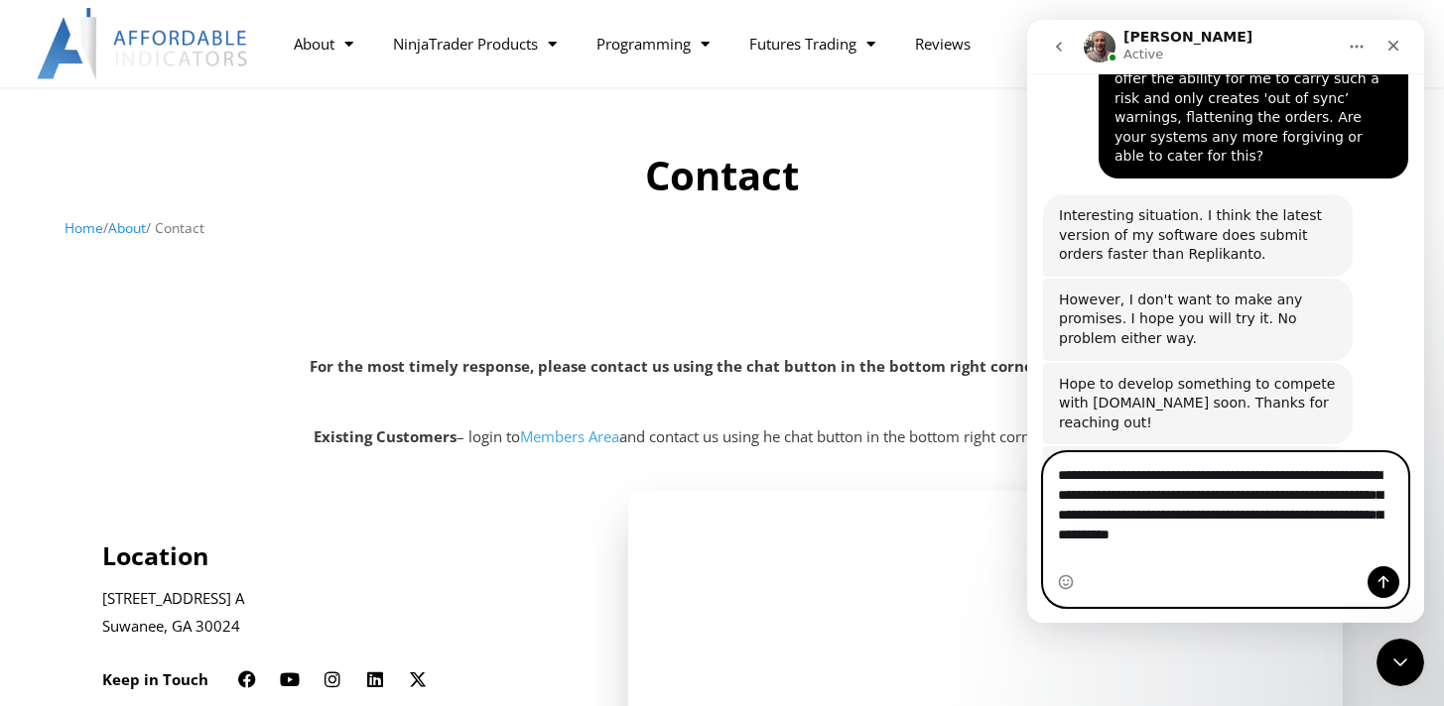
scroll to position [1542, 0]
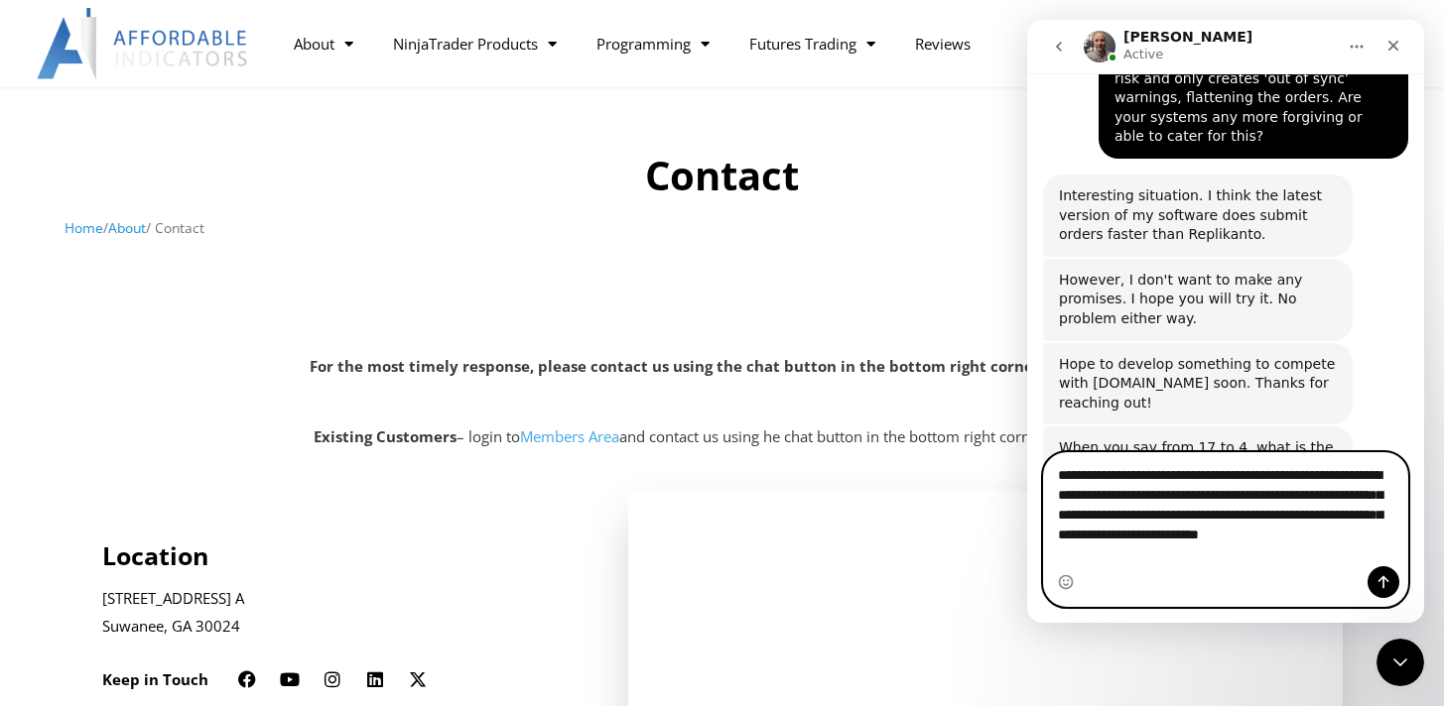
type textarea "**********"
click at [1279, 552] on textarea "**********" at bounding box center [1225, 509] width 363 height 113
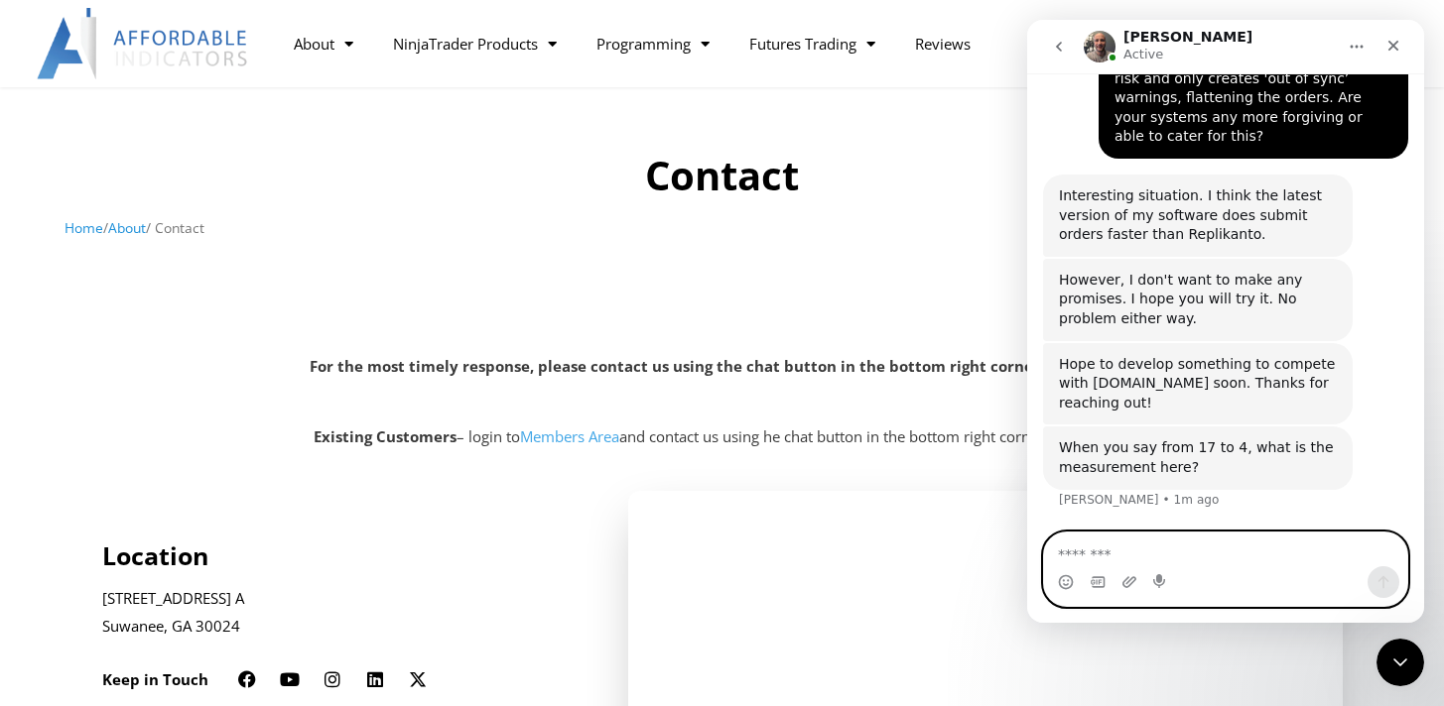
scroll to position [1618, 0]
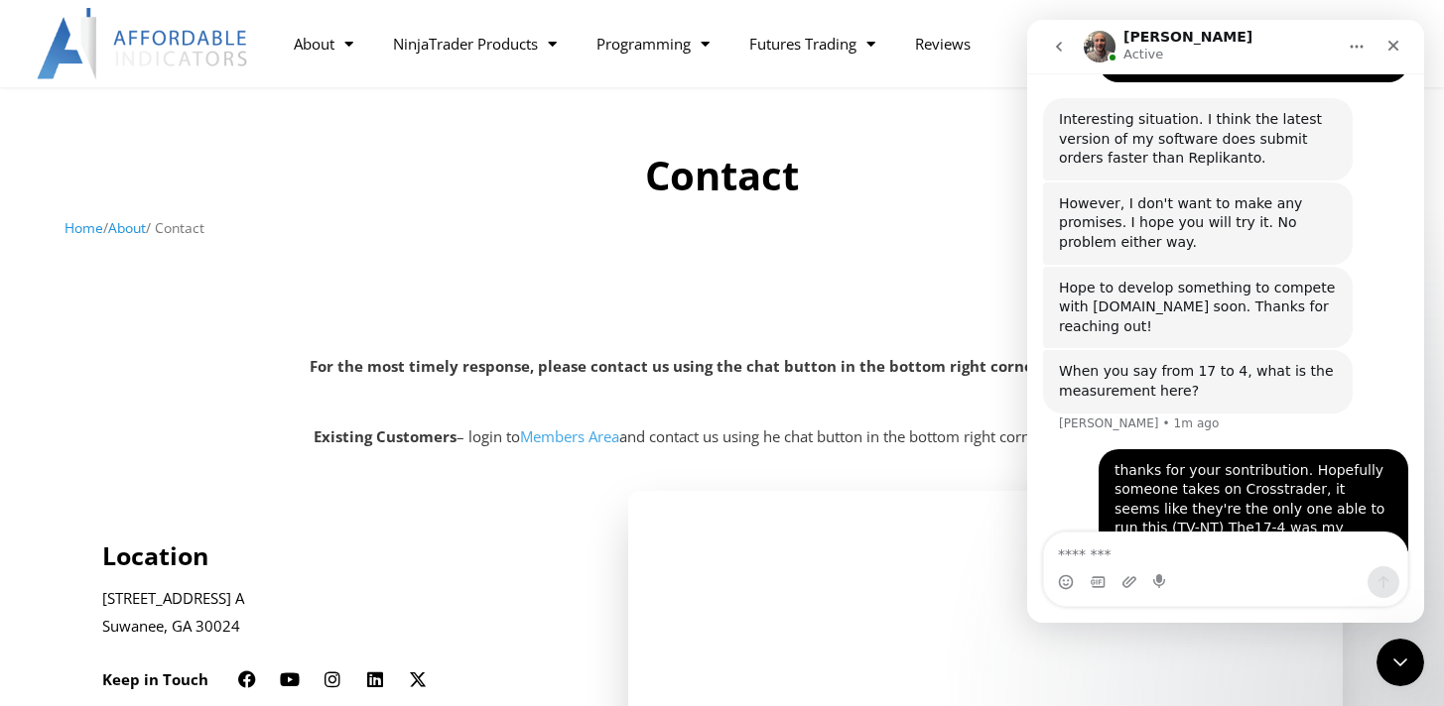
click at [1165, 449] on div "thanks for your sontribution. Hopefully someone takes on Crosstrader, it seems …" at bounding box center [1253, 529] width 310 height 160
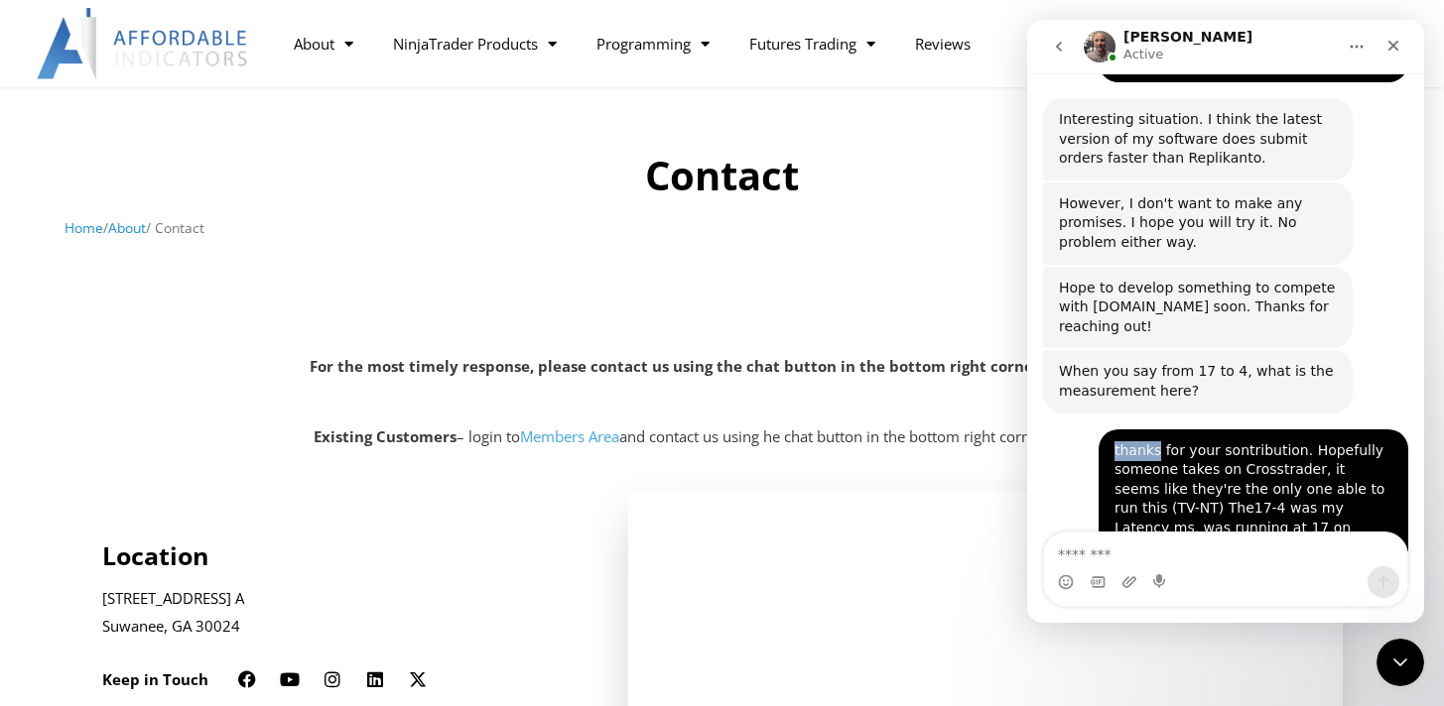
scroll to position [1678, 0]
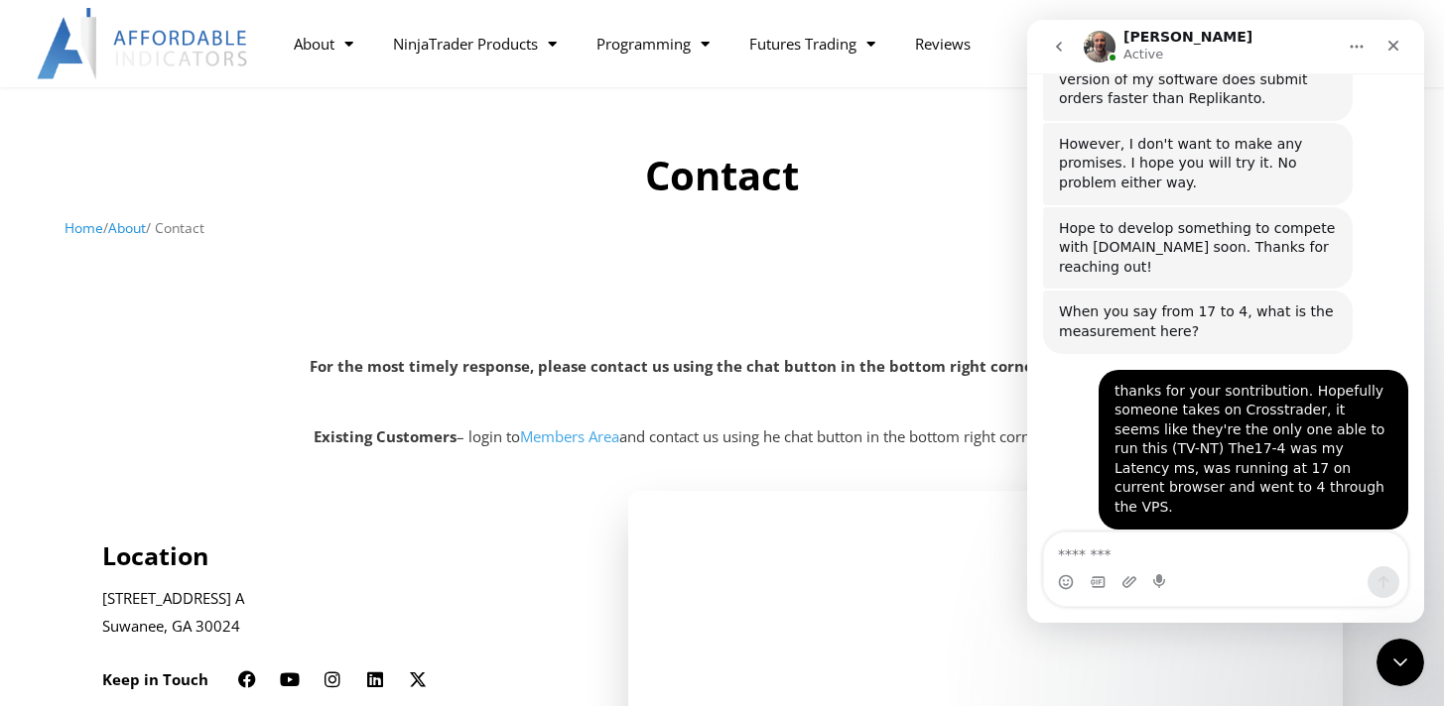
click at [1170, 558] on div "Does their software measure latency?" at bounding box center [1191, 568] width 264 height 20
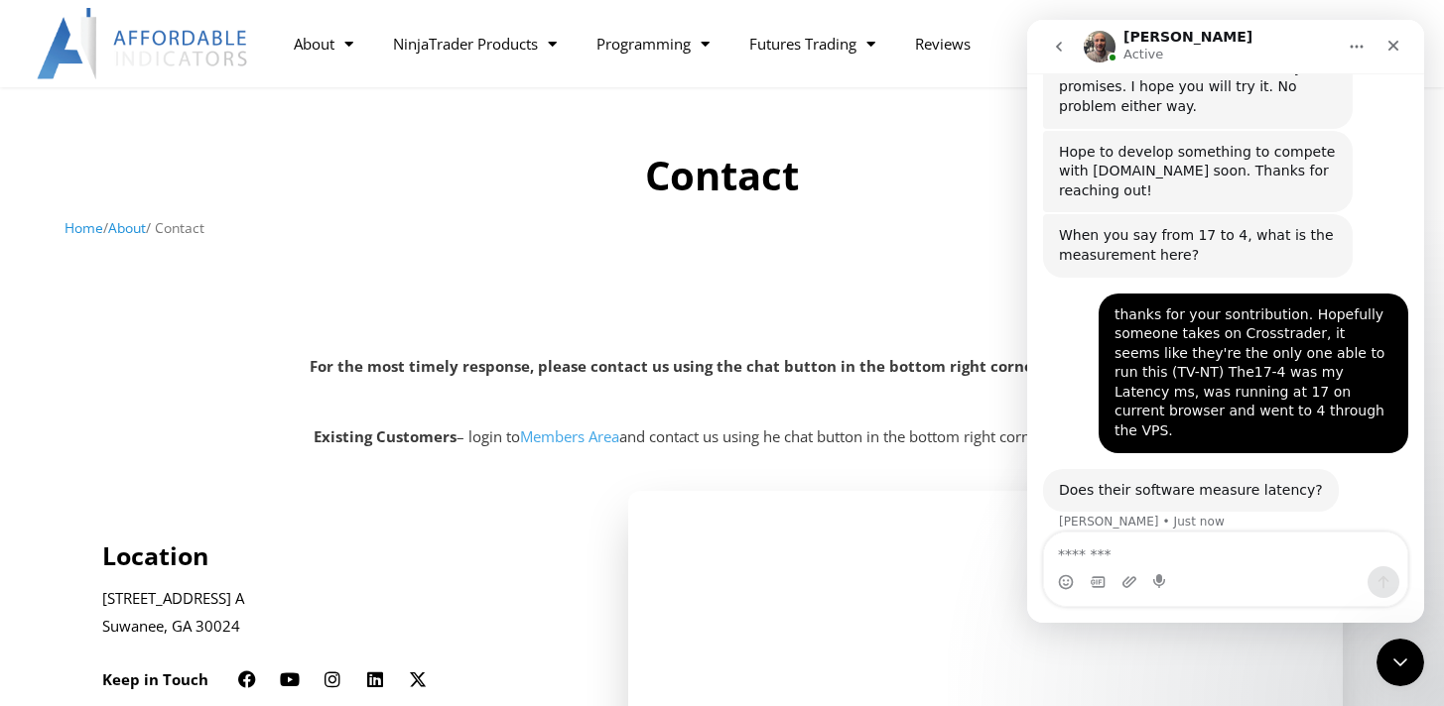
click at [1157, 481] on div "Does their software measure latency?" at bounding box center [1191, 491] width 264 height 20
click at [1118, 553] on textarea "Message…" at bounding box center [1225, 550] width 363 height 34
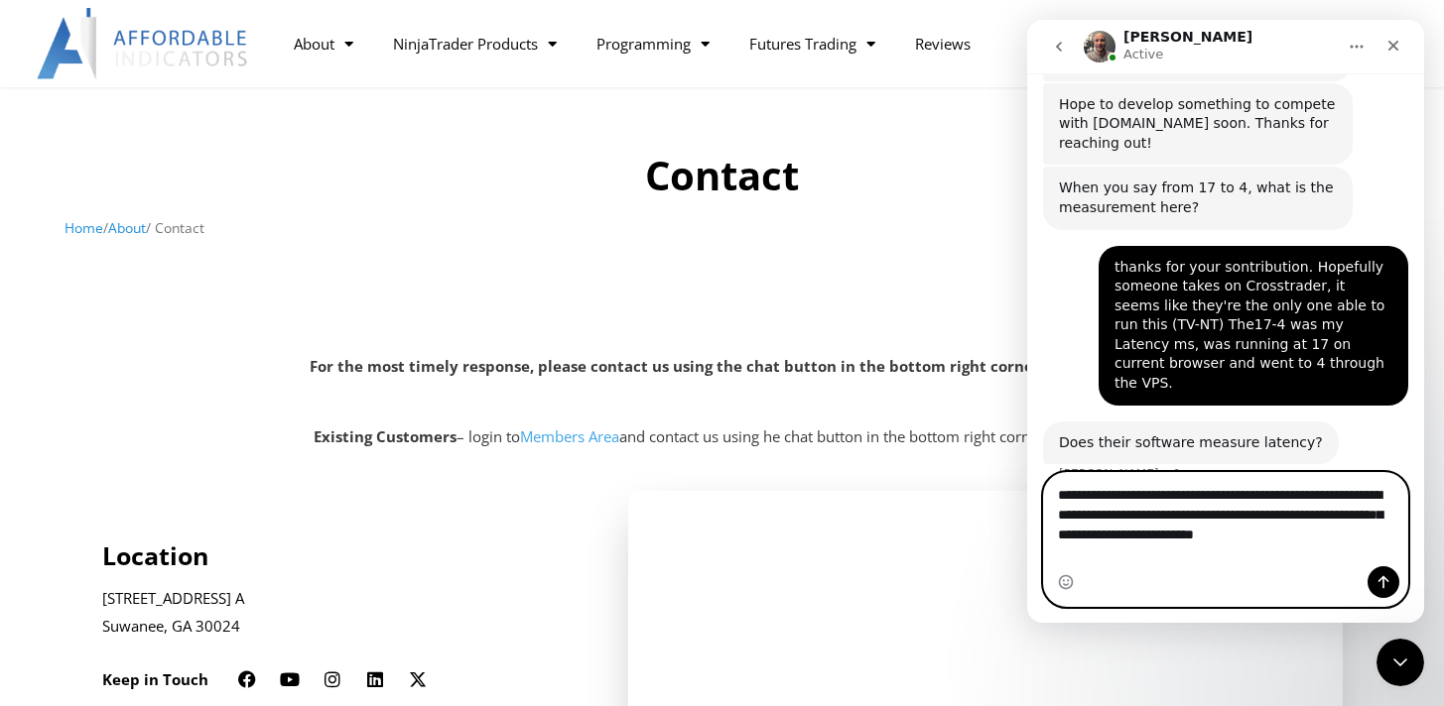
scroll to position [1822, 0]
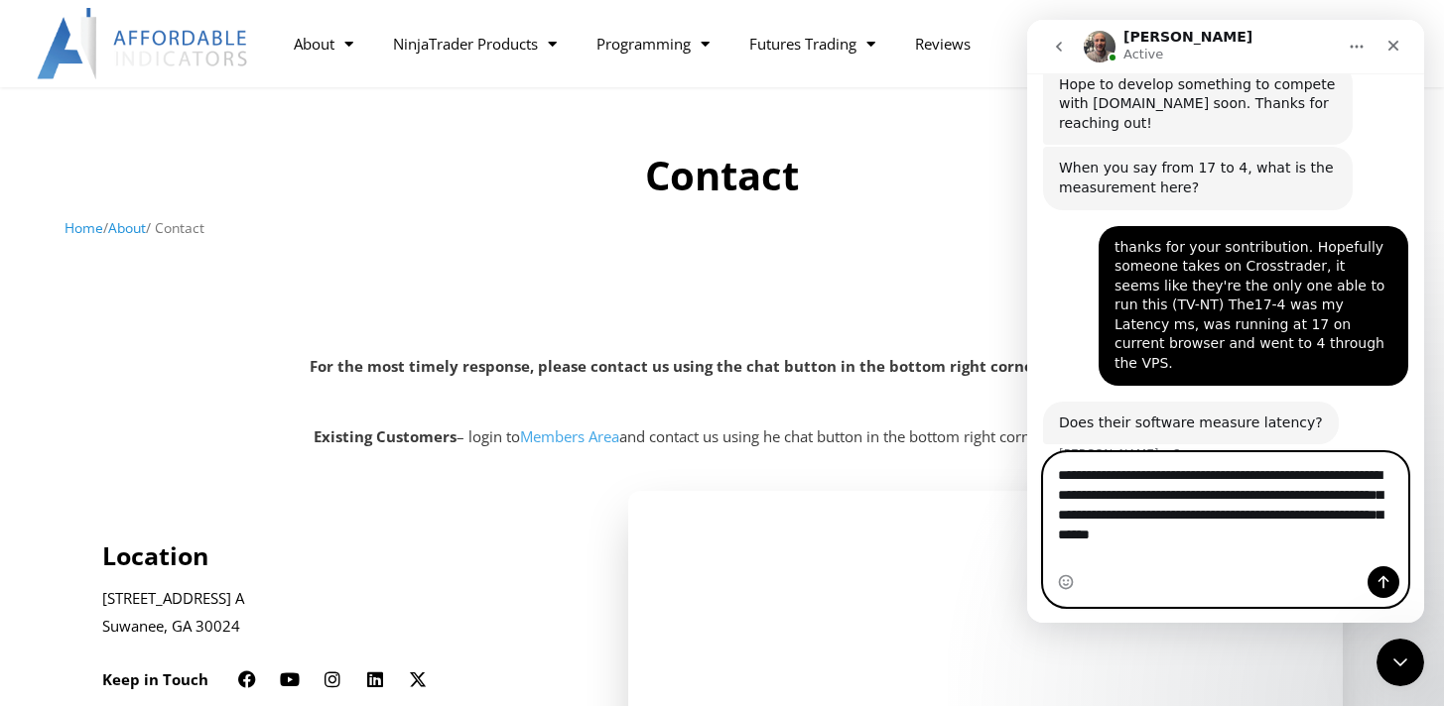
type textarea "**********"
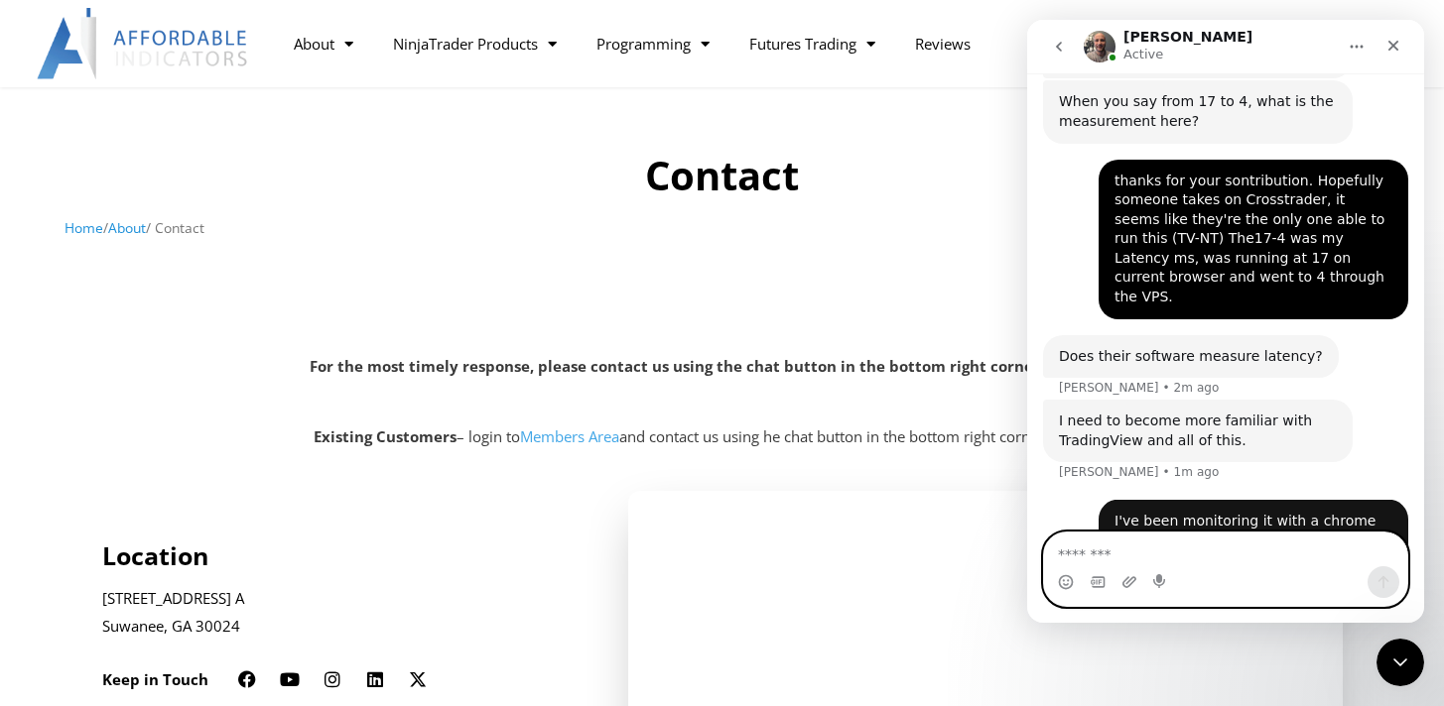
scroll to position [1899, 0]
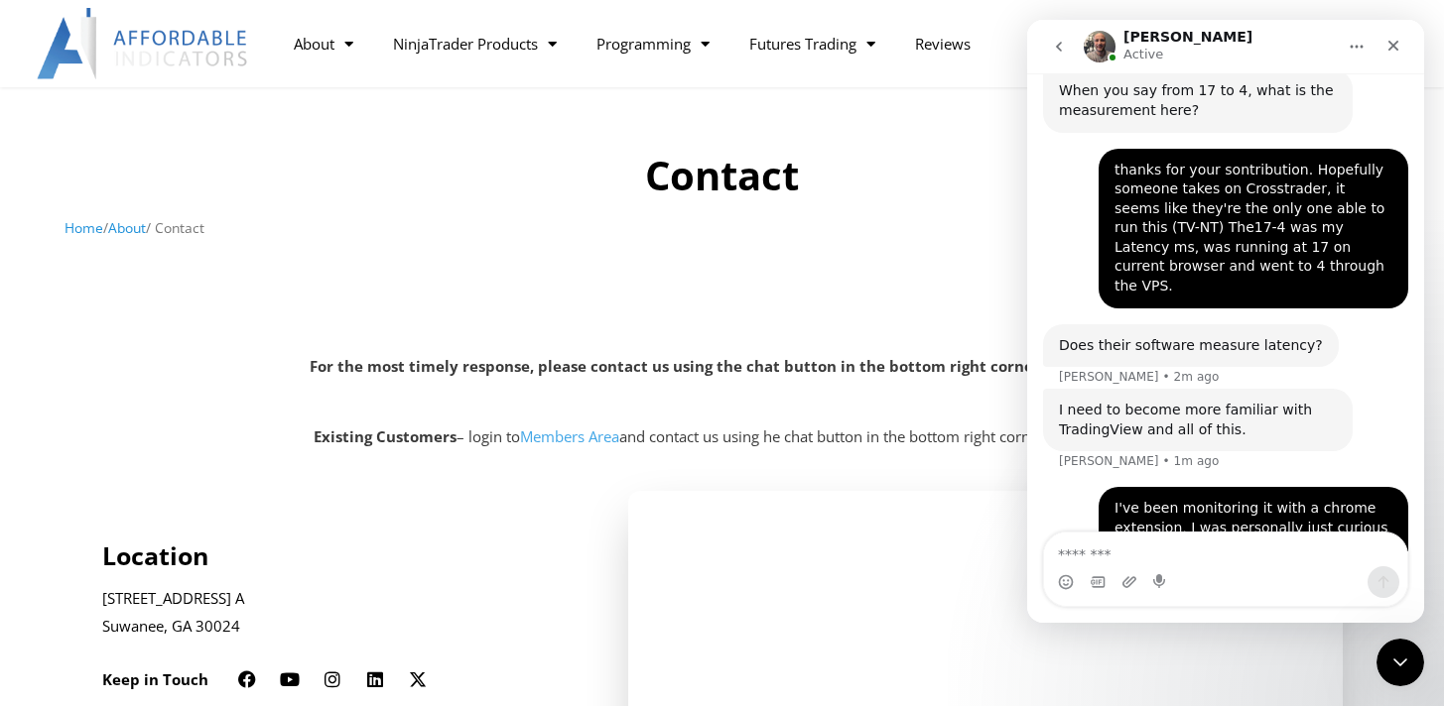
click at [1217, 499] on div "I've been monitoring it with a chrome extension, I was personally just curious …" at bounding box center [1253, 557] width 278 height 117
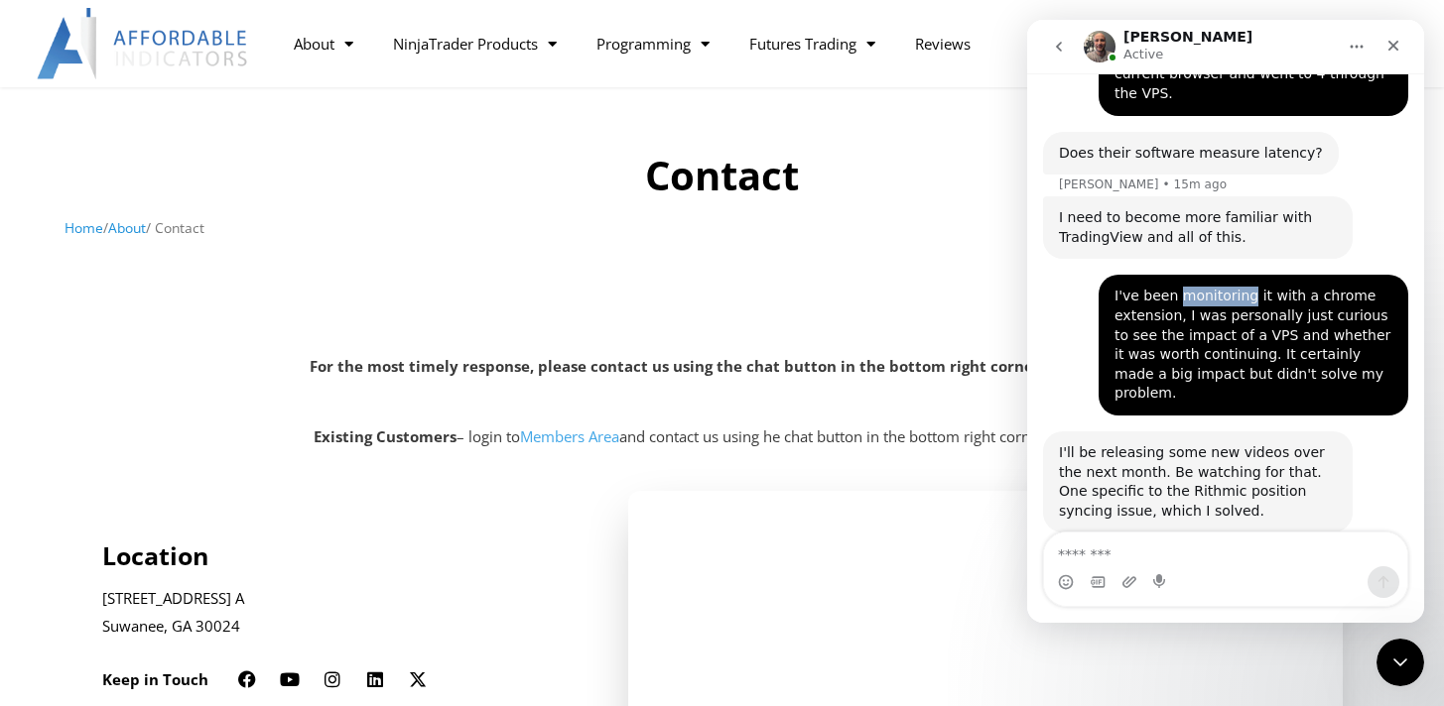
scroll to position [2094, 0]
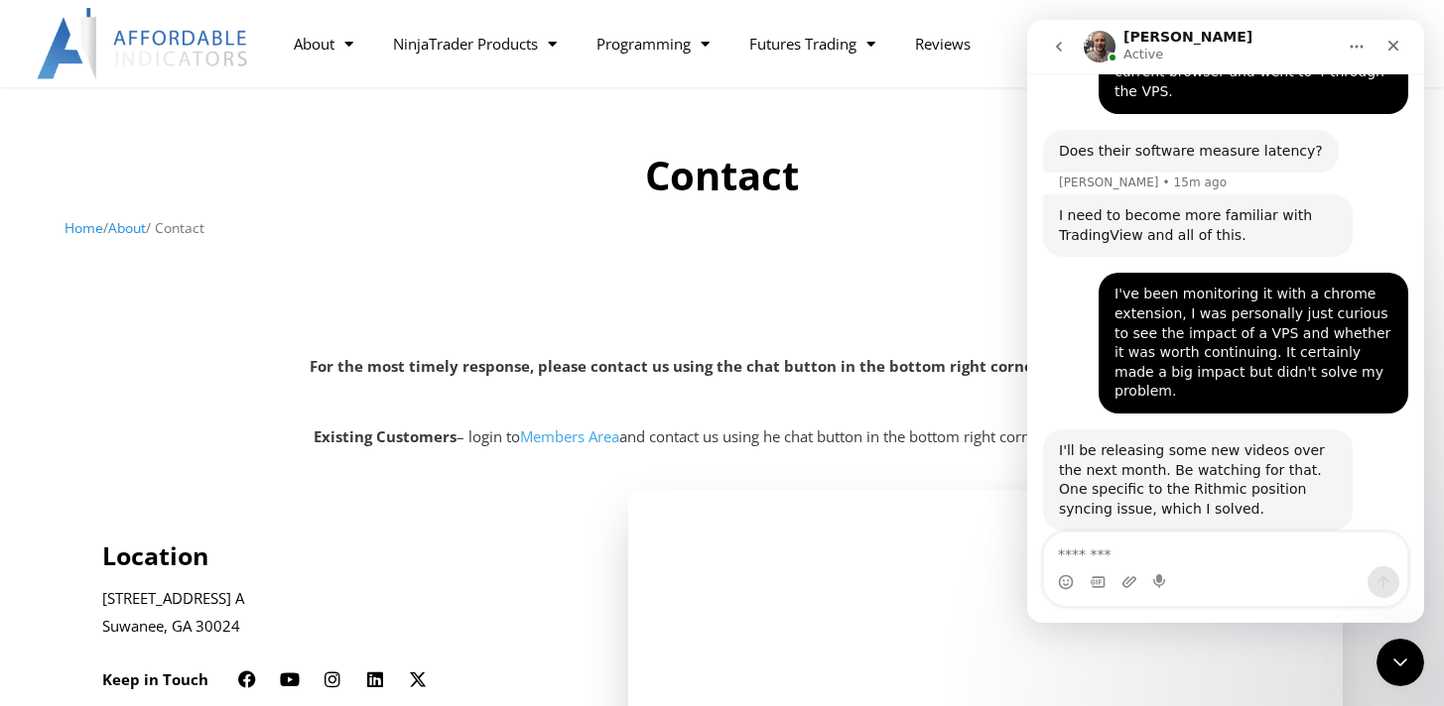
click at [1161, 442] on div "I'll be releasing some new videos over the next month. Be watching for that. On…" at bounding box center [1198, 480] width 278 height 77
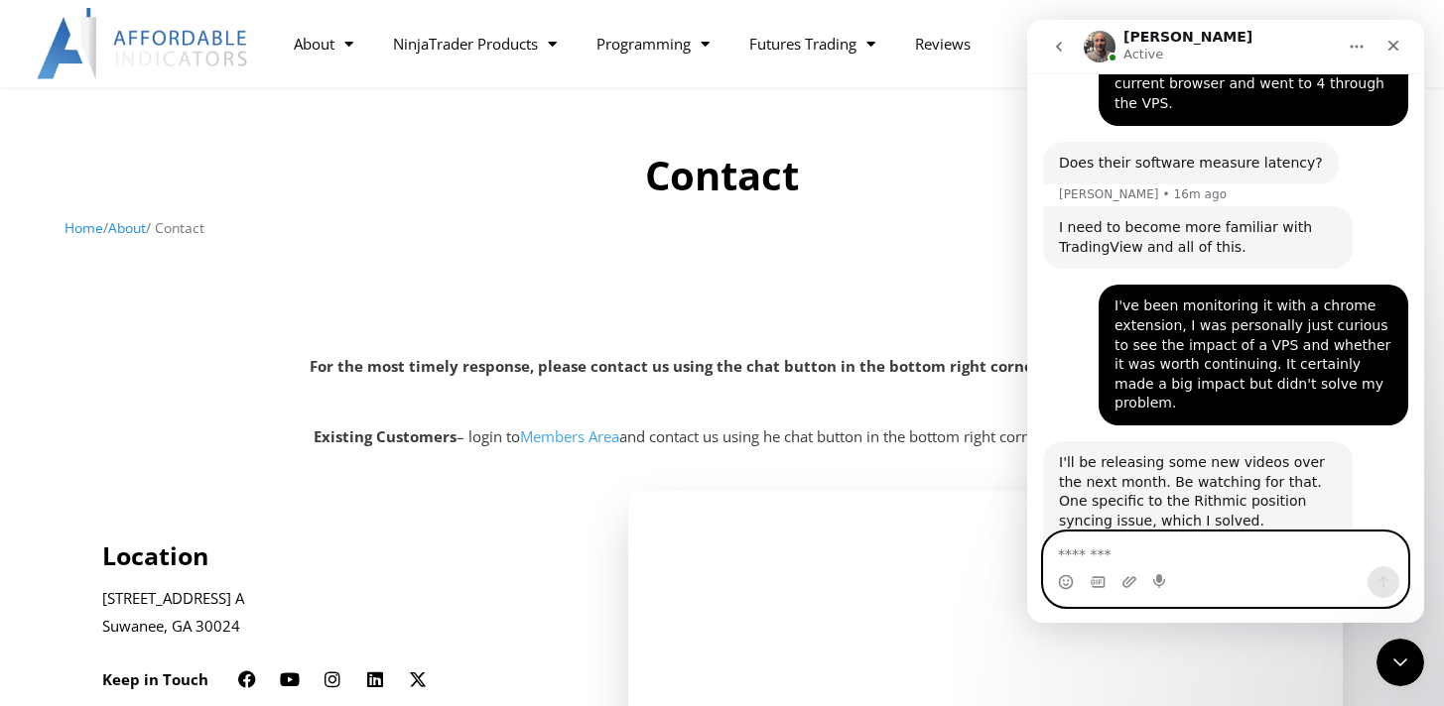
click at [1205, 555] on textarea "Message…" at bounding box center [1225, 550] width 363 height 34
click at [1067, 580] on icon "Emoji picker" at bounding box center [1066, 580] width 7 height 2
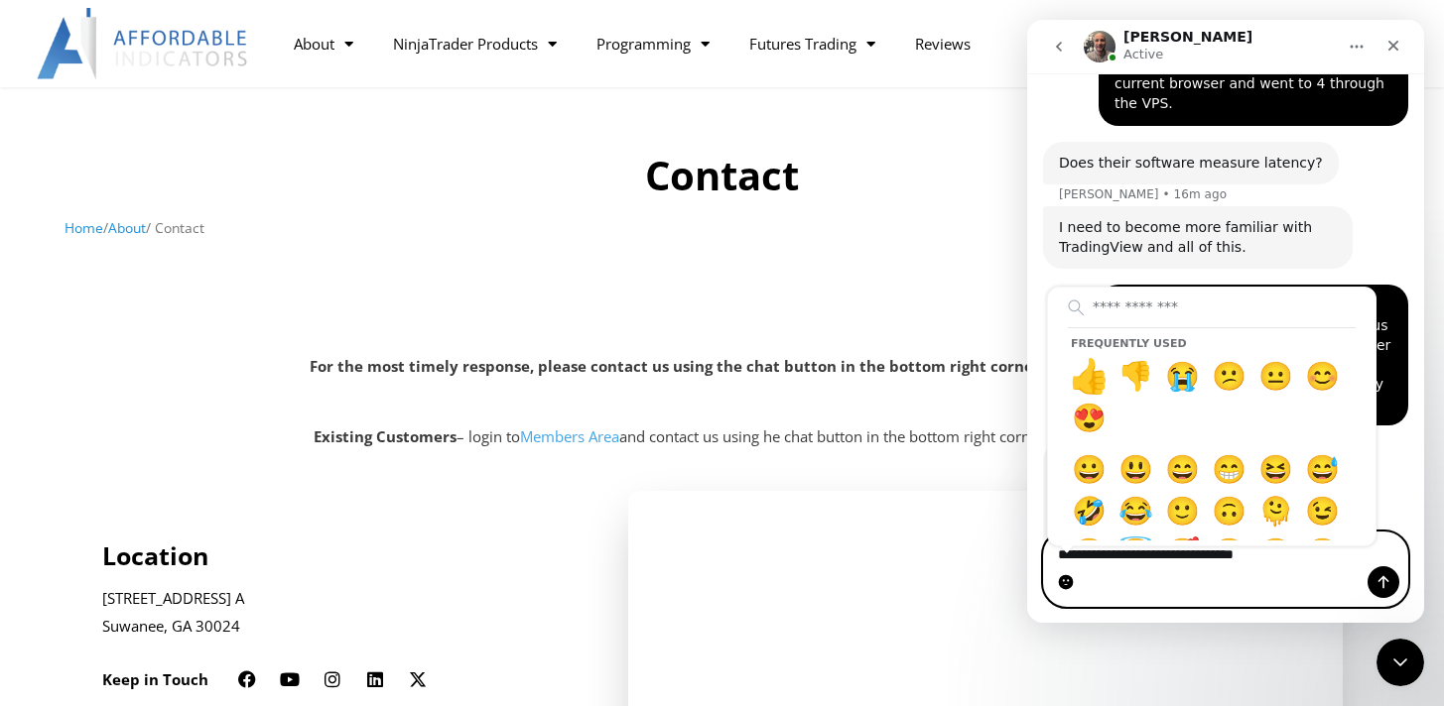
type textarea "**********"
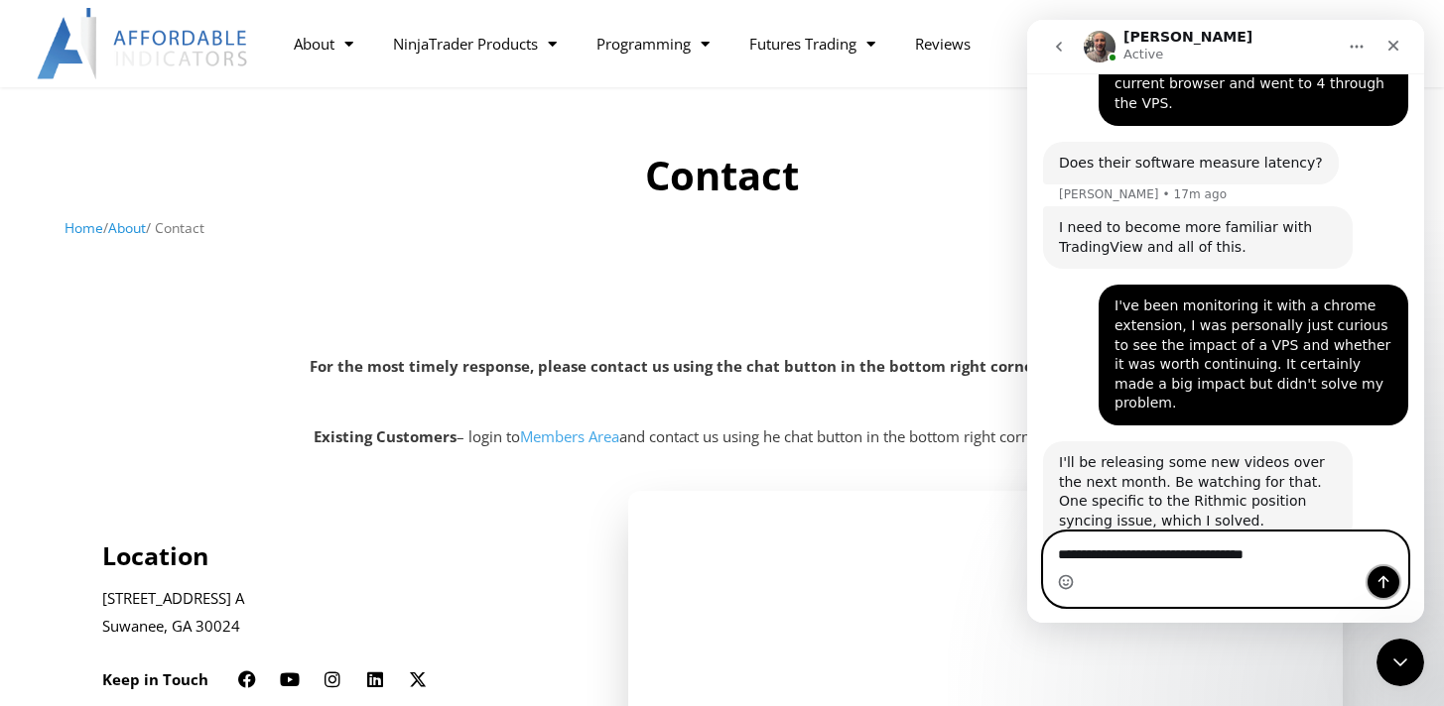
click at [1388, 582] on icon "Send a message…" at bounding box center [1383, 583] width 16 height 16
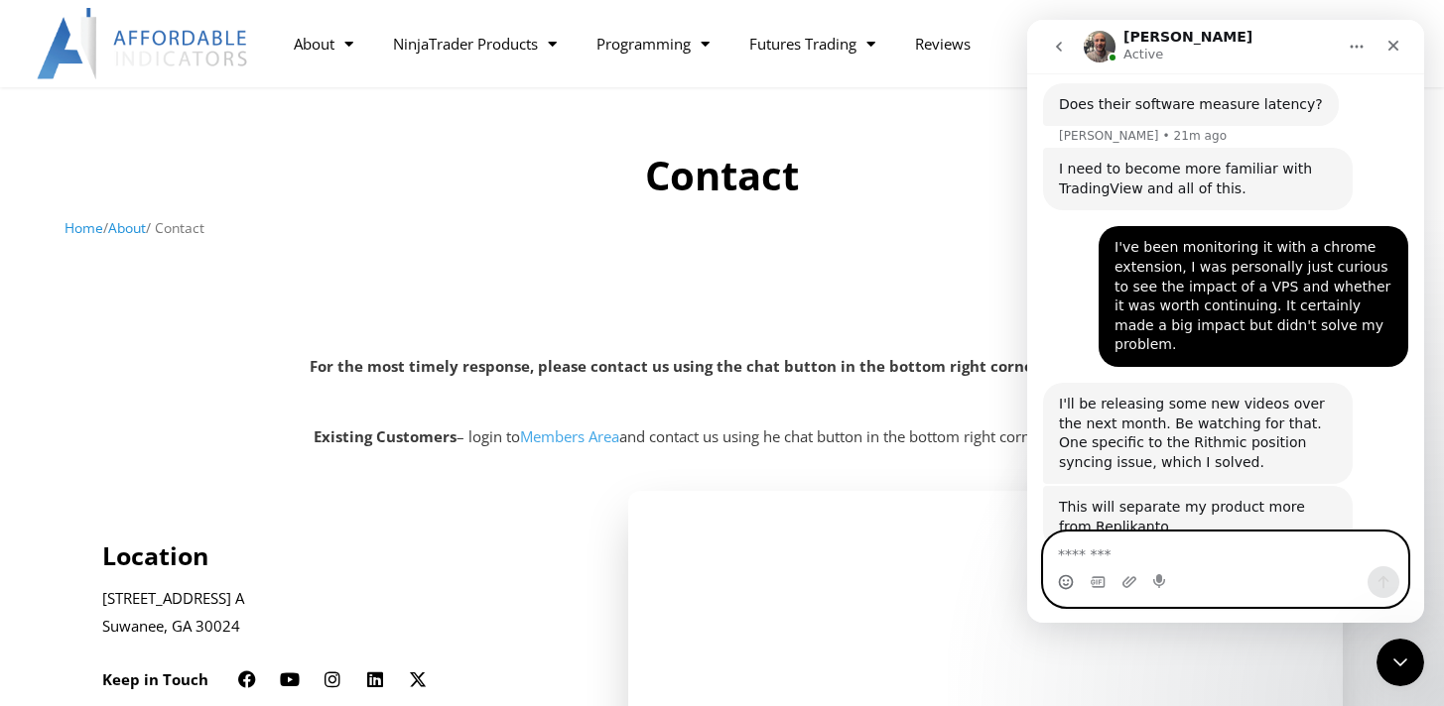
scroll to position [2200, 0]
